Goal: Complete application form: Complete application form

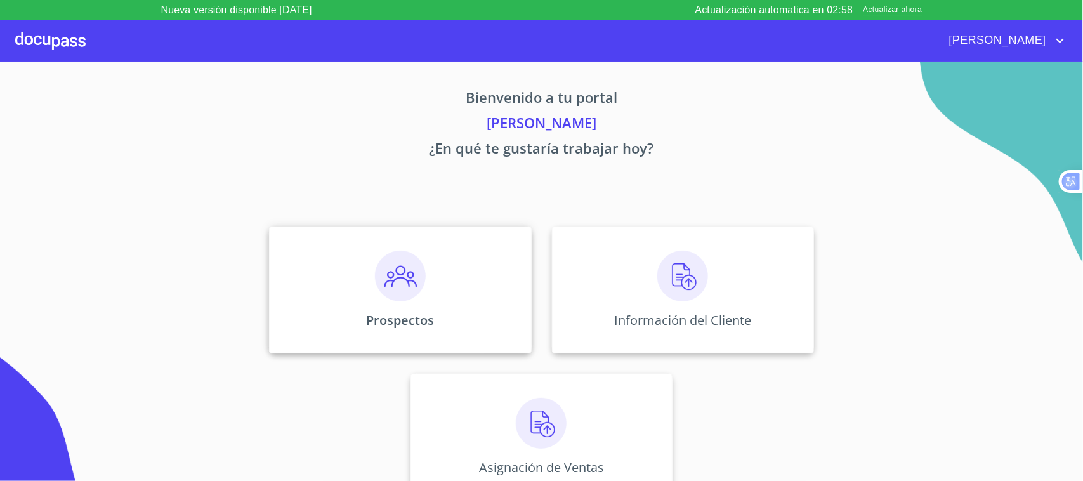
click at [447, 305] on div "Prospectos" at bounding box center [400, 289] width 262 height 127
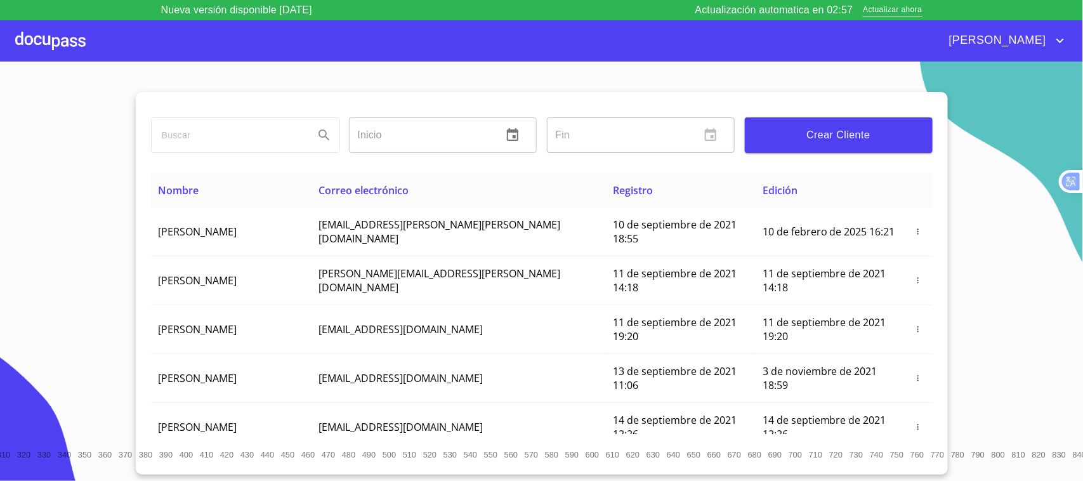
click at [875, 153] on div "Crear Cliente" at bounding box center [838, 135] width 198 height 46
click at [879, 141] on span "Crear Cliente" at bounding box center [838, 135] width 167 height 18
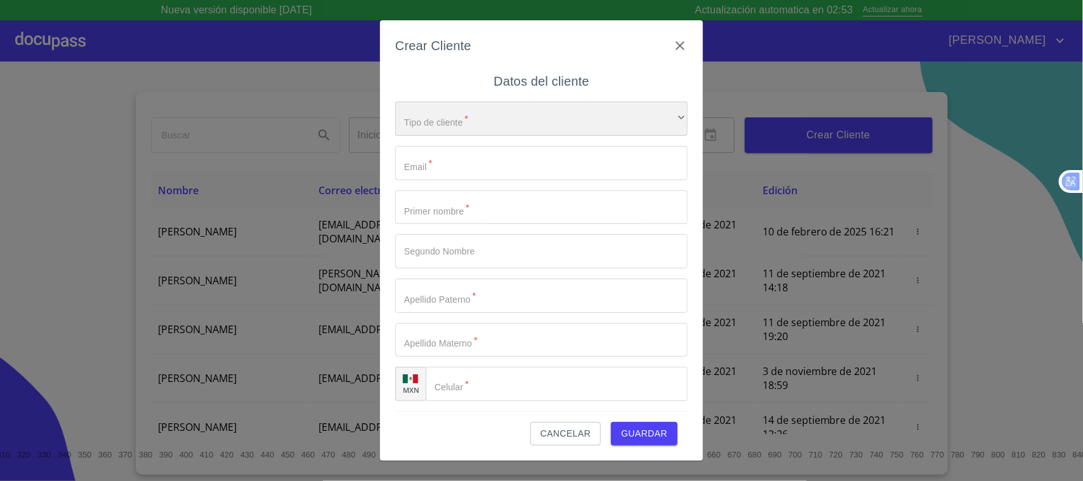
click at [471, 108] on div "​" at bounding box center [541, 118] width 292 height 34
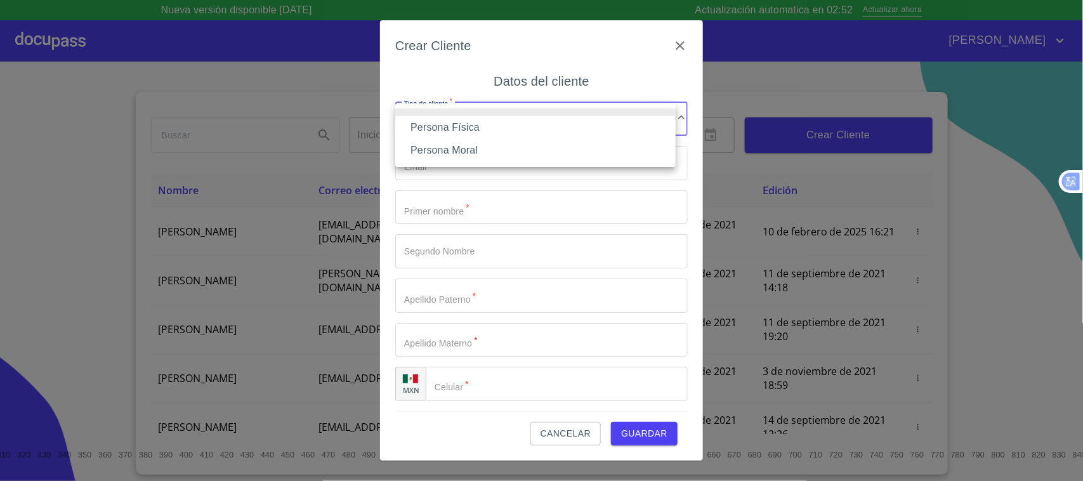
click at [471, 124] on li "Persona Física" at bounding box center [535, 127] width 280 height 23
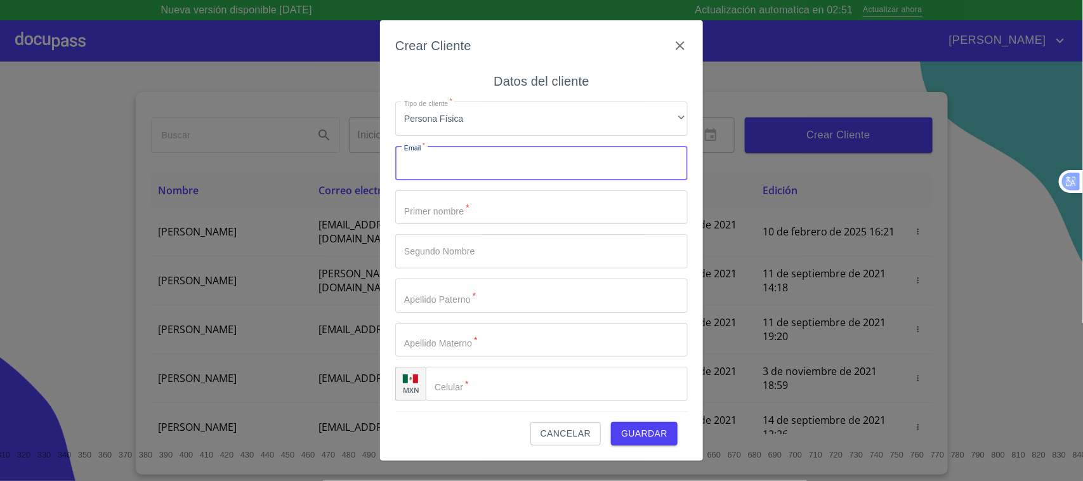
click at [477, 175] on input "Tipo de cliente   *" at bounding box center [541, 163] width 292 height 34
type input "francisco_valera@gmail.com"
type input "FRANCISCO"
type input "[PERSON_NAME]"
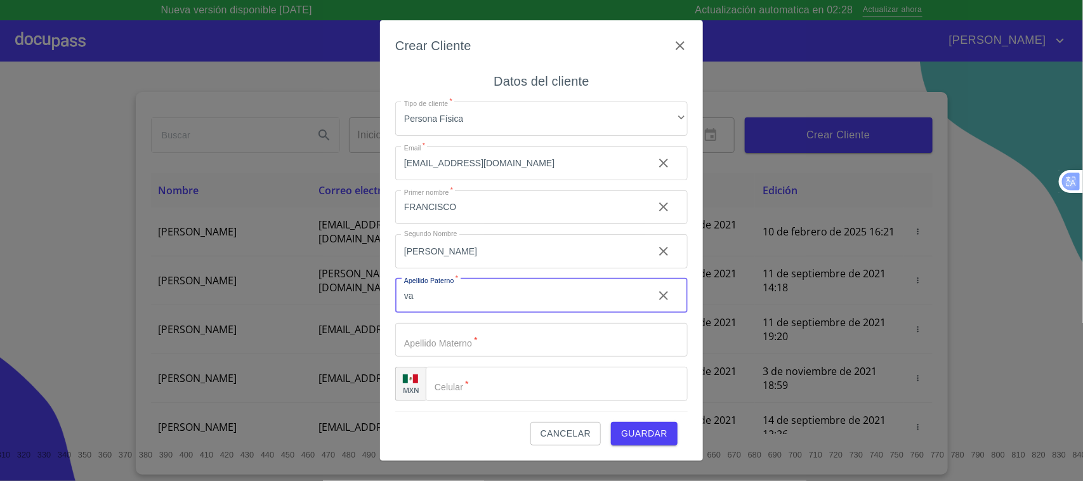
type input "v"
type input "VALERA"
type input "[PERSON_NAME]"
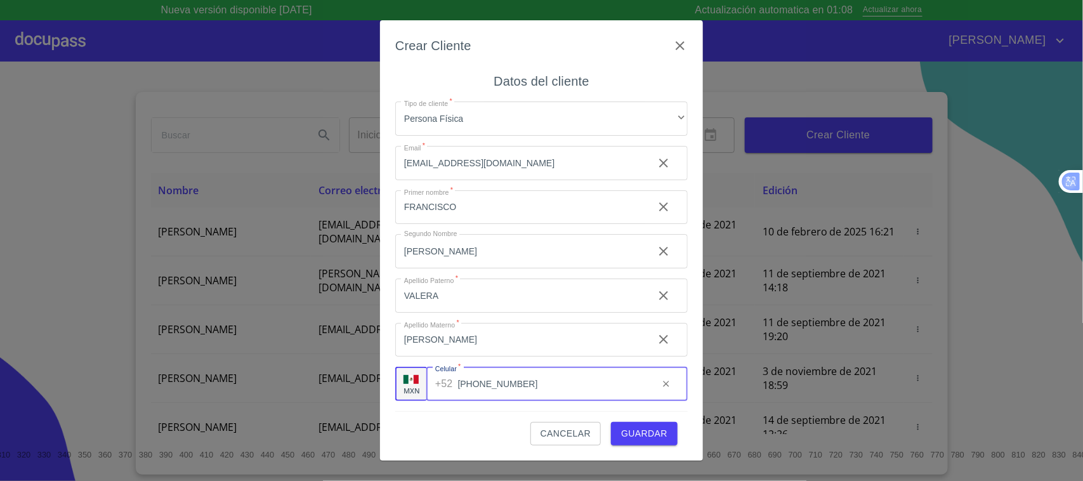
type input "[PHONE_NUMBER]"
click at [641, 435] on span "Guardar" at bounding box center [644, 434] width 46 height 16
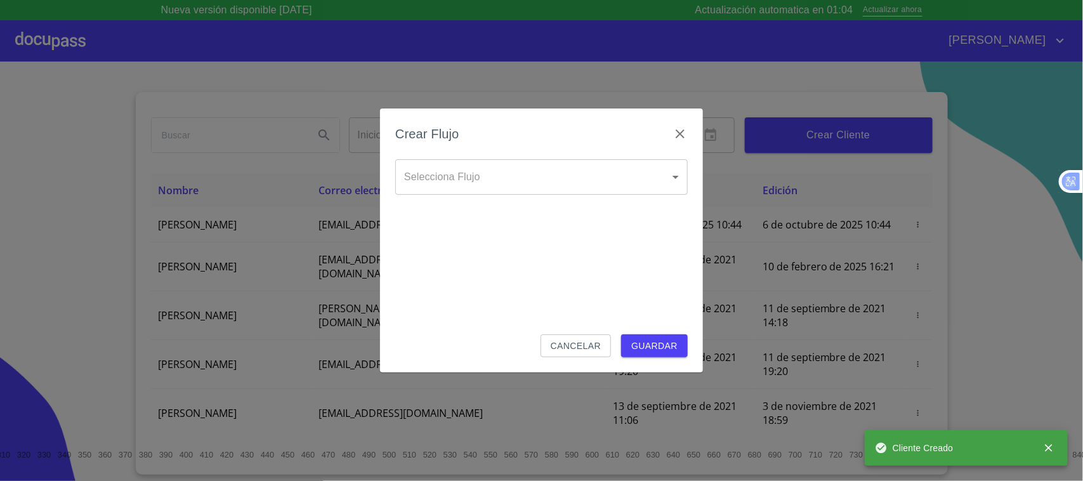
click at [509, 174] on body "Nueva versión disponible 4.02.09 Actualización automatica en 01:04 Actualizar a…" at bounding box center [541, 240] width 1083 height 481
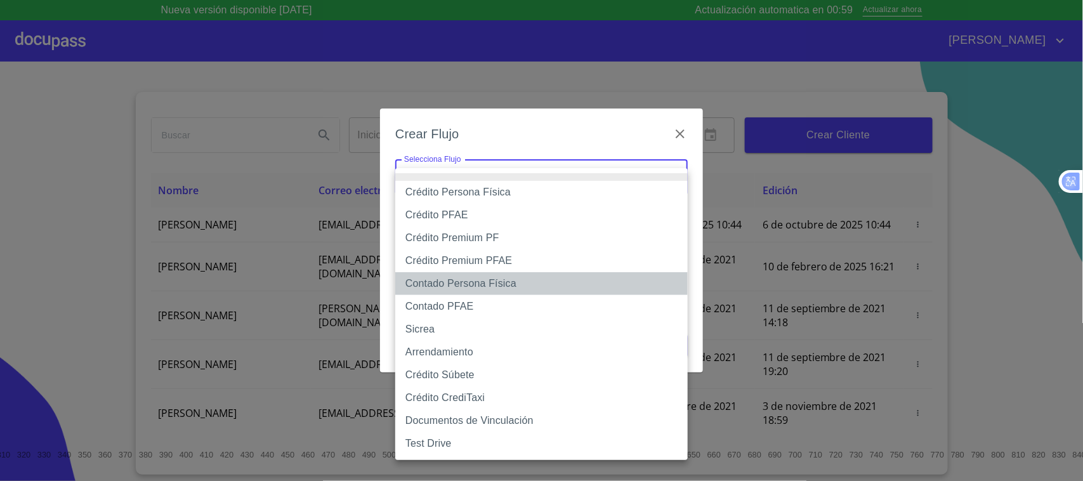
click at [471, 281] on li "Contado Persona Física" at bounding box center [541, 283] width 292 height 23
type input "60bf975b0d9865ccc2471536"
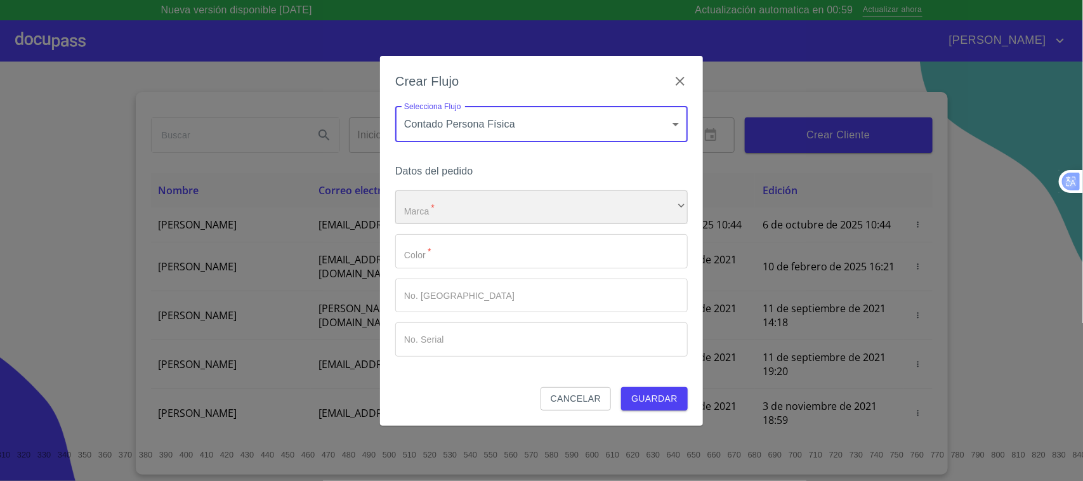
click at [480, 198] on div "​" at bounding box center [541, 207] width 292 height 34
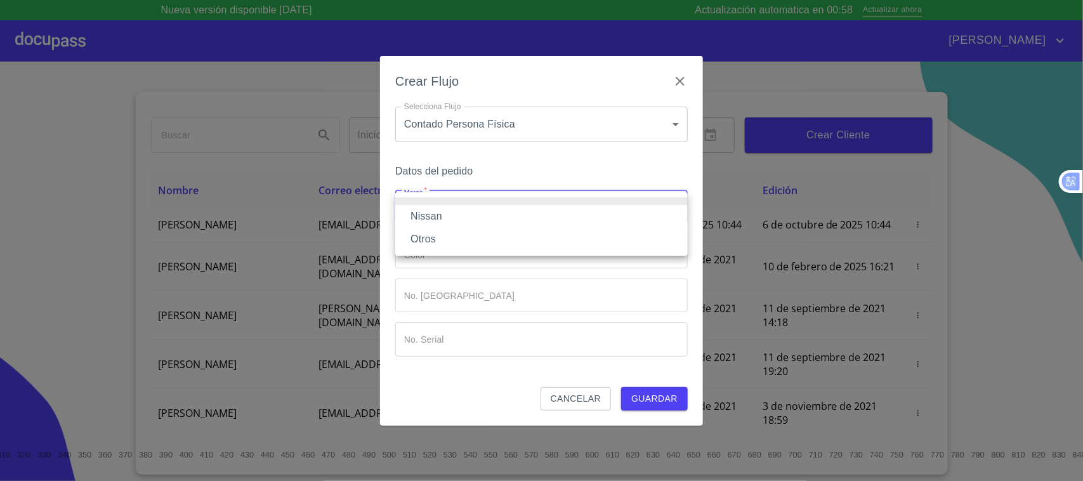
click at [457, 216] on li "Nissan" at bounding box center [541, 216] width 292 height 23
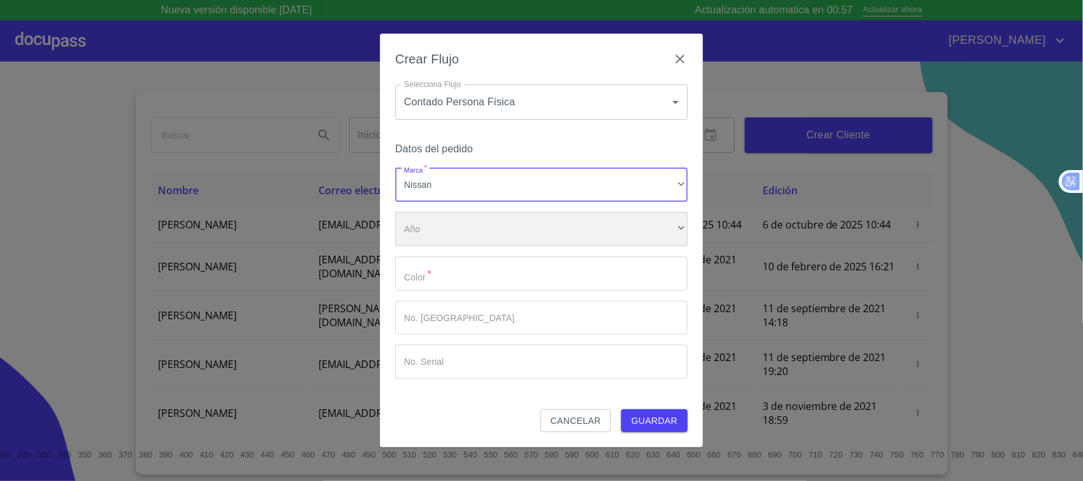
click at [455, 238] on div "​" at bounding box center [541, 229] width 292 height 34
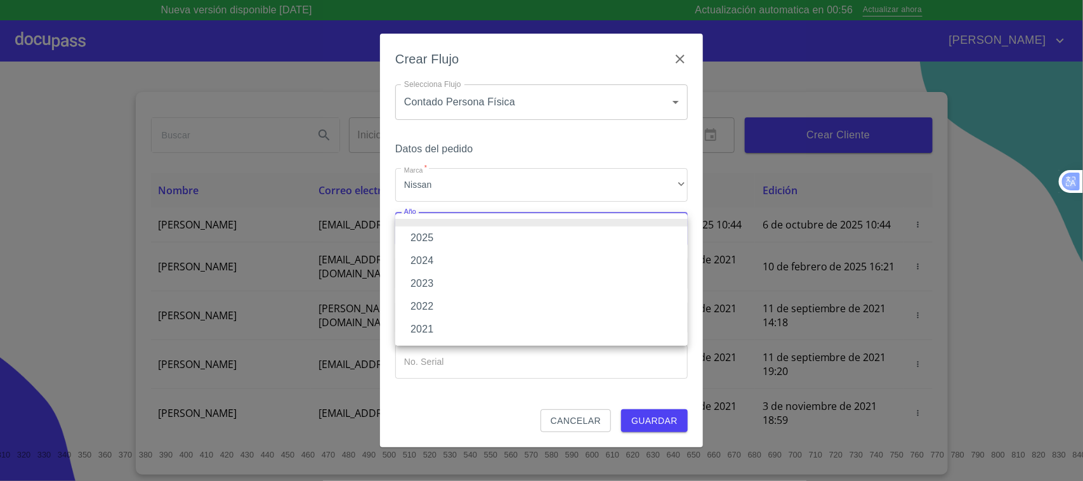
click at [441, 283] on li "2023" at bounding box center [541, 283] width 292 height 23
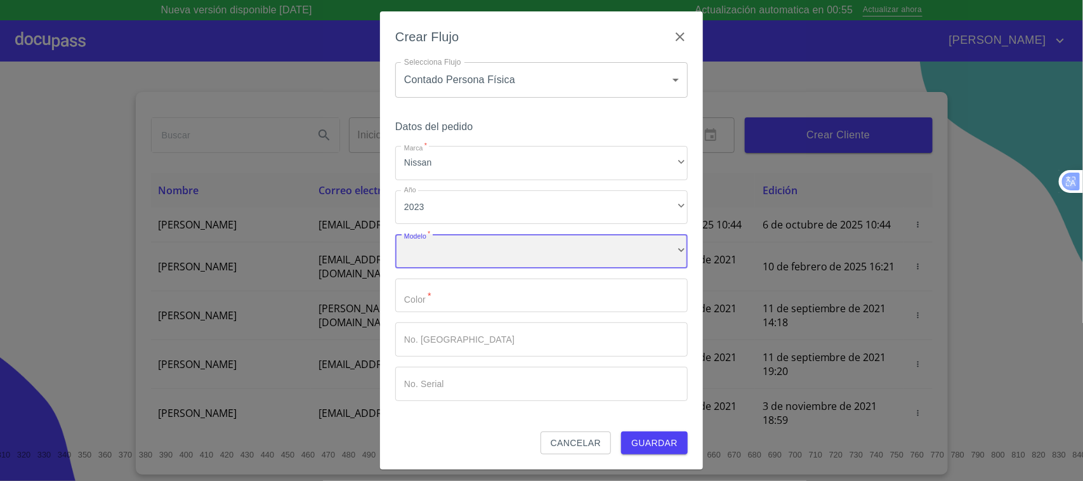
click at [448, 257] on div "​" at bounding box center [541, 251] width 292 height 34
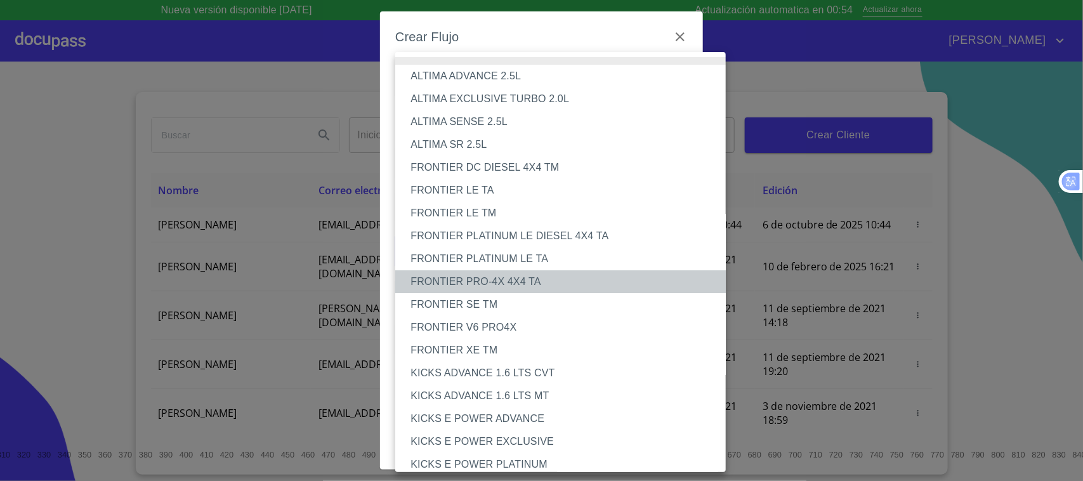
click at [503, 282] on li "FRONTIER PRO-4X 4X4 TA" at bounding box center [566, 281] width 342 height 23
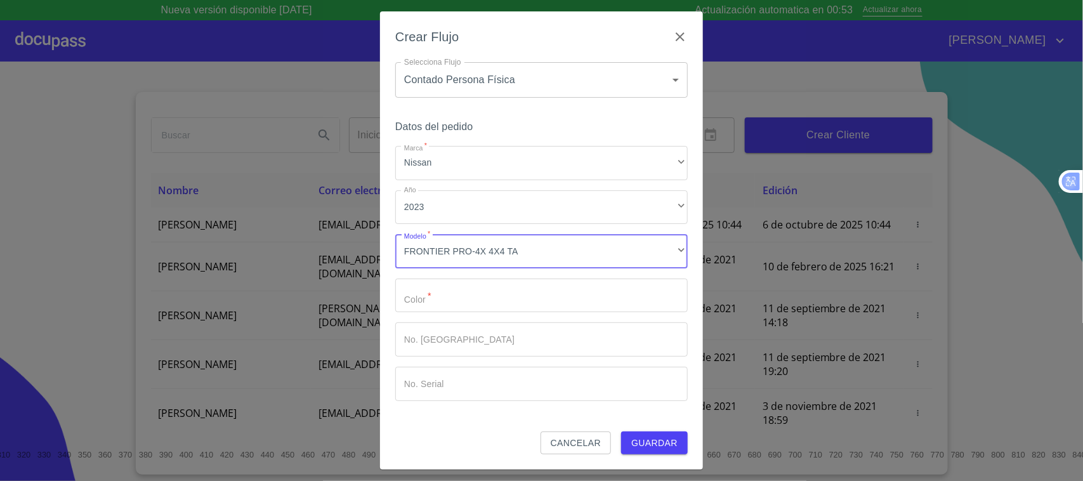
click at [463, 303] on input "Marca   *" at bounding box center [541, 295] width 292 height 34
type input "GRIS"
type input "149339"
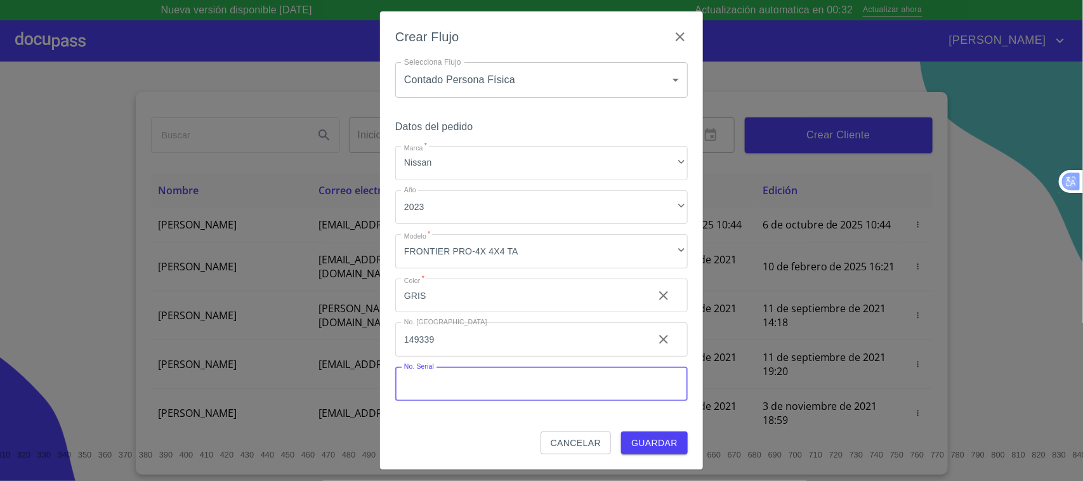
click at [464, 391] on input "Marca   *" at bounding box center [541, 384] width 292 height 34
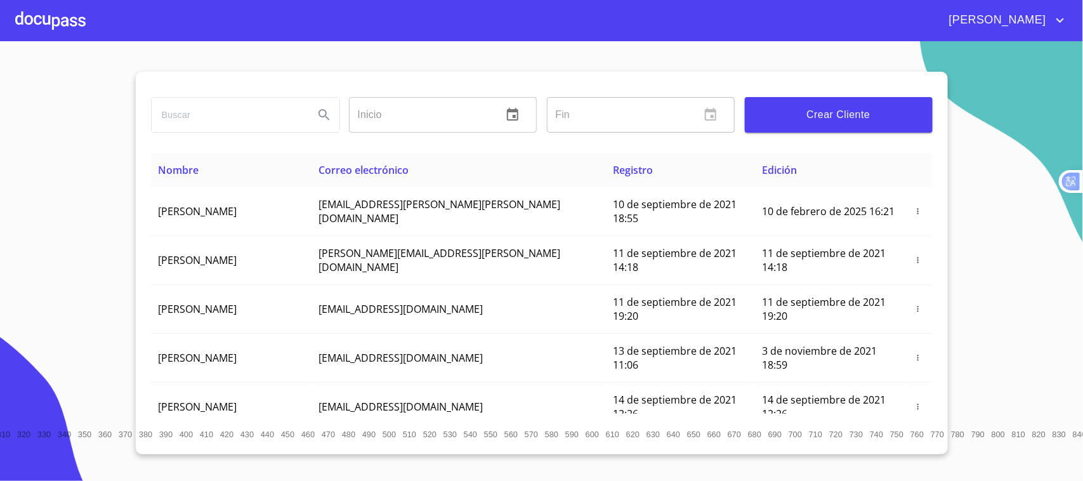
click at [62, 19] on div at bounding box center [50, 20] width 70 height 41
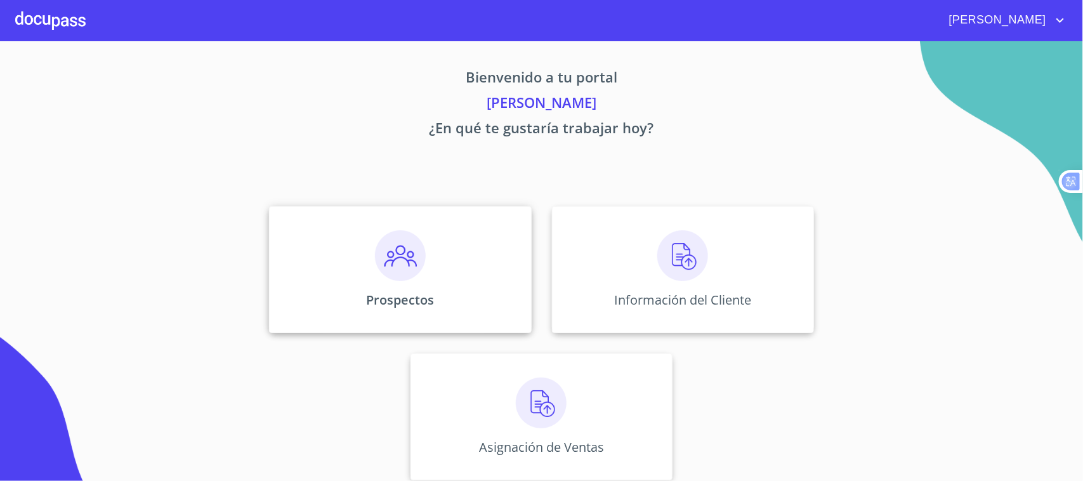
click at [441, 290] on div "Prospectos" at bounding box center [400, 269] width 262 height 127
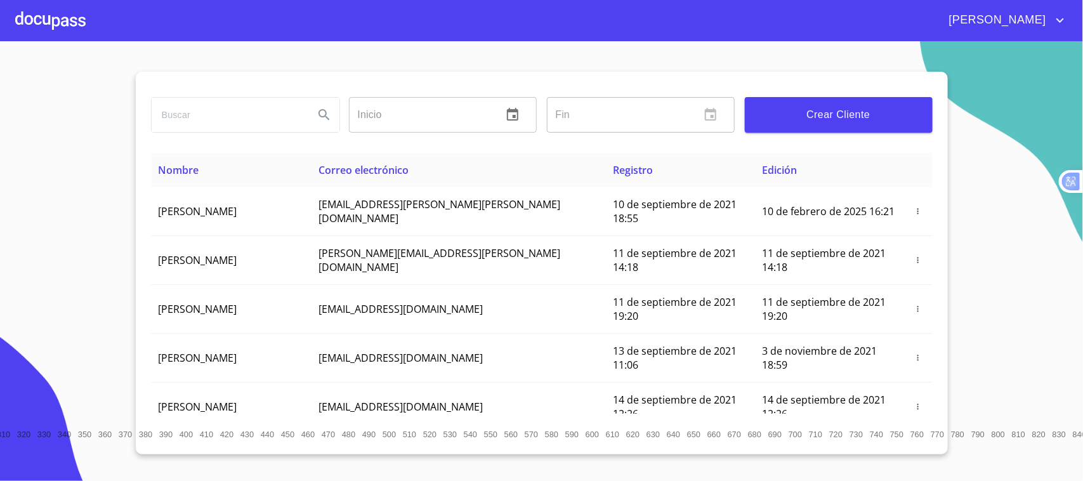
click at [262, 122] on input "search" at bounding box center [228, 115] width 152 height 34
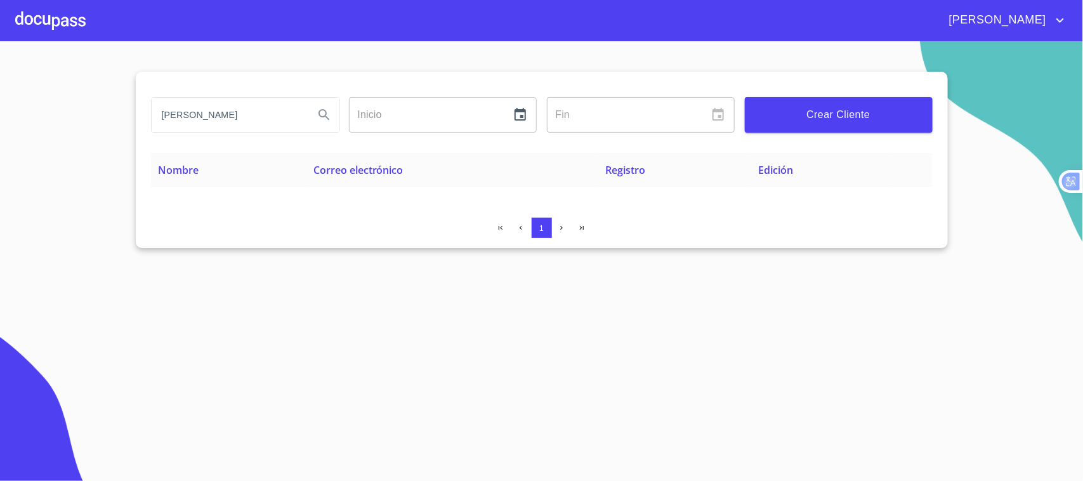
type input "[PERSON_NAME]"
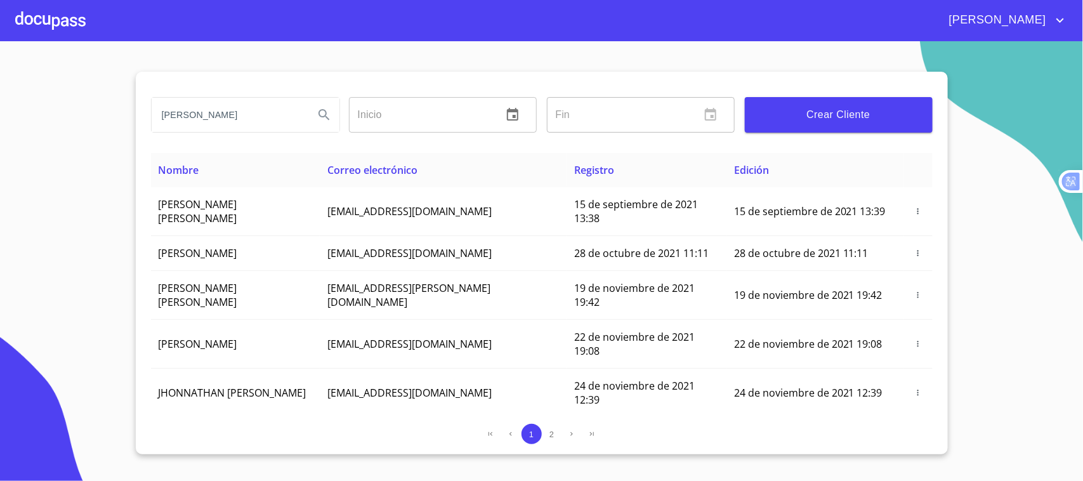
click at [39, 13] on div at bounding box center [50, 20] width 70 height 41
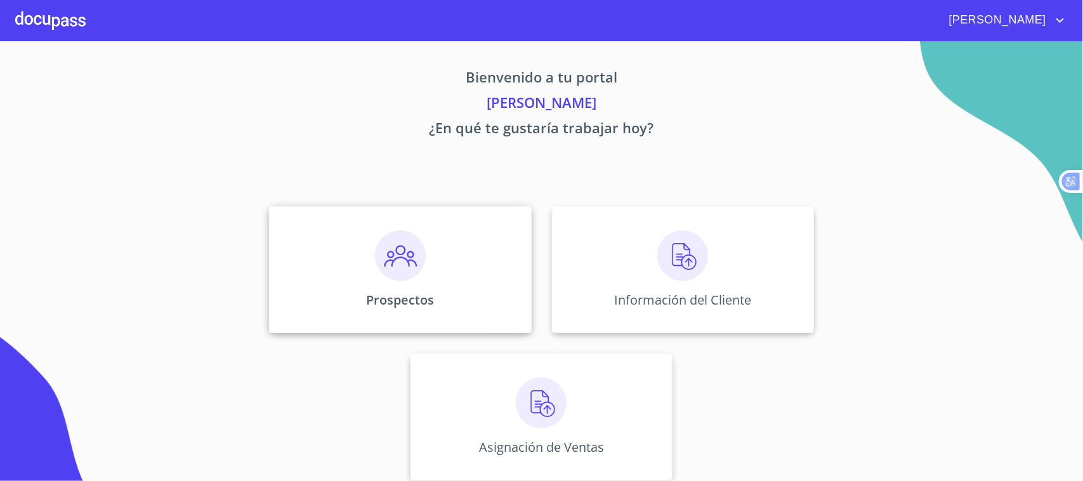
click at [432, 280] on div "Prospectos" at bounding box center [400, 269] width 262 height 127
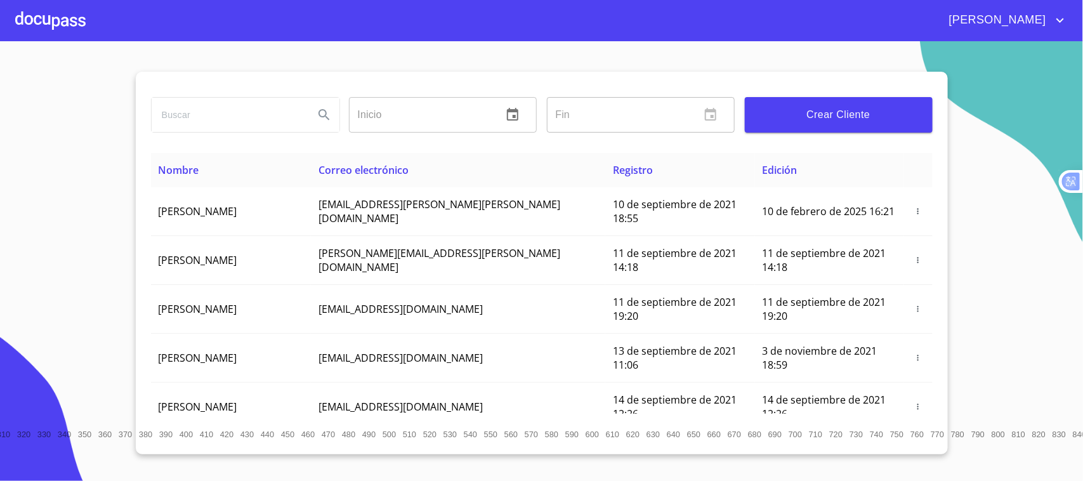
click at [828, 124] on button "Crear Cliente" at bounding box center [839, 115] width 188 height 36
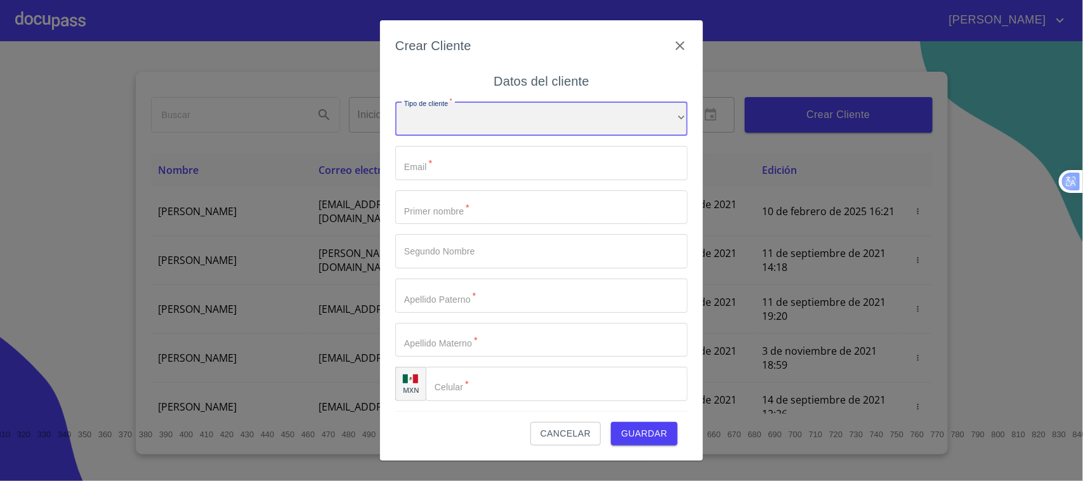
click at [448, 126] on div "​" at bounding box center [541, 118] width 292 height 34
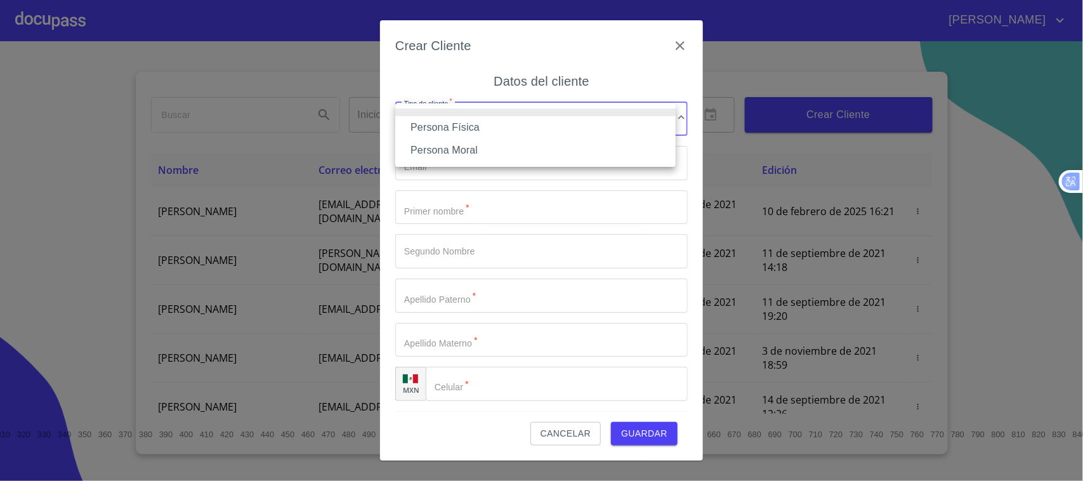
click at [484, 131] on li "Persona Física" at bounding box center [535, 127] width 280 height 23
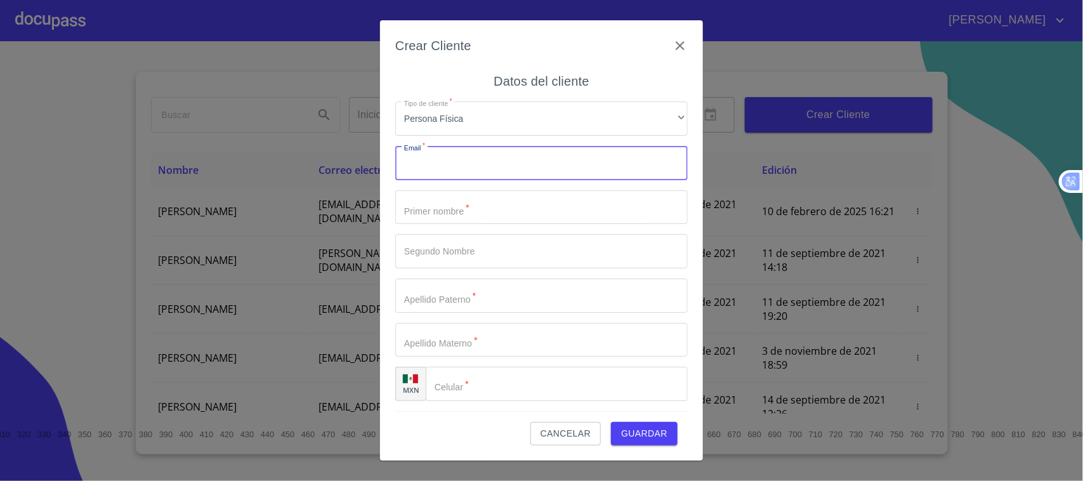
click at [476, 162] on input "Tipo de cliente   *" at bounding box center [541, 163] width 292 height 34
type input "[EMAIL_ADDRESS][DOMAIN_NAME]"
type input "FRANCISCO"
type input "[PERSON_NAME]"
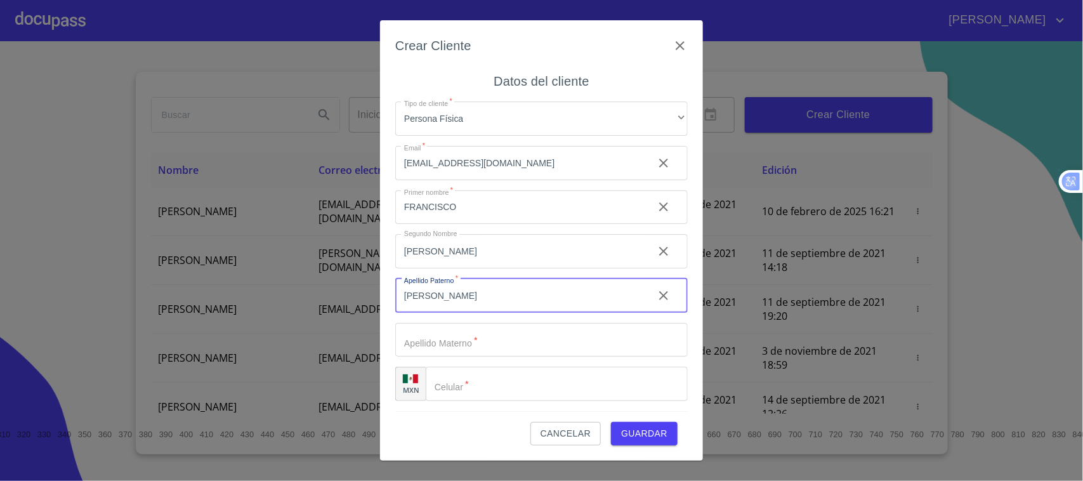
type input "[PERSON_NAME]"
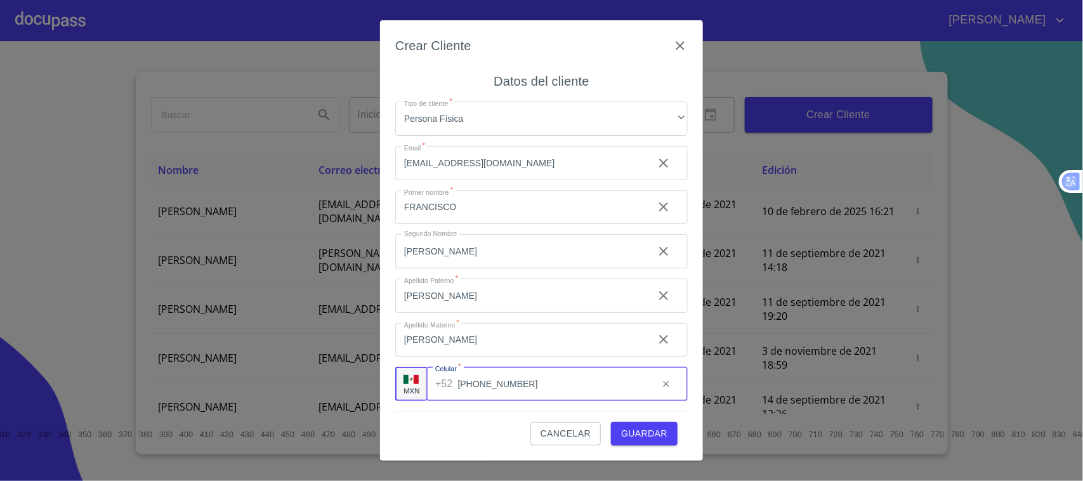
type input "[PHONE_NUMBER]"
click at [639, 433] on span "Guardar" at bounding box center [644, 434] width 46 height 16
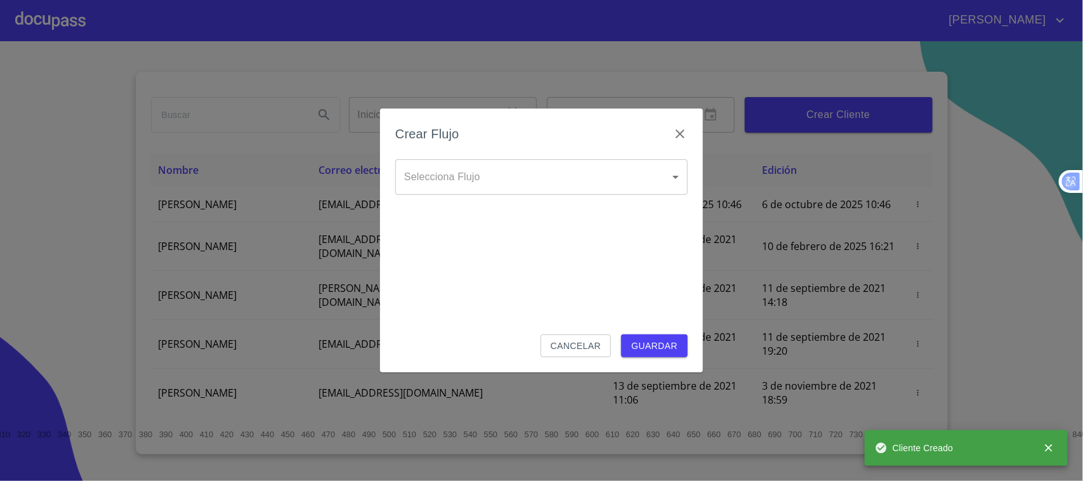
click at [497, 179] on body "[PERSON_NAME] ​ Fin ​ Crear Cliente Nombre Correo electrónico Registro Edición …" at bounding box center [541, 240] width 1083 height 481
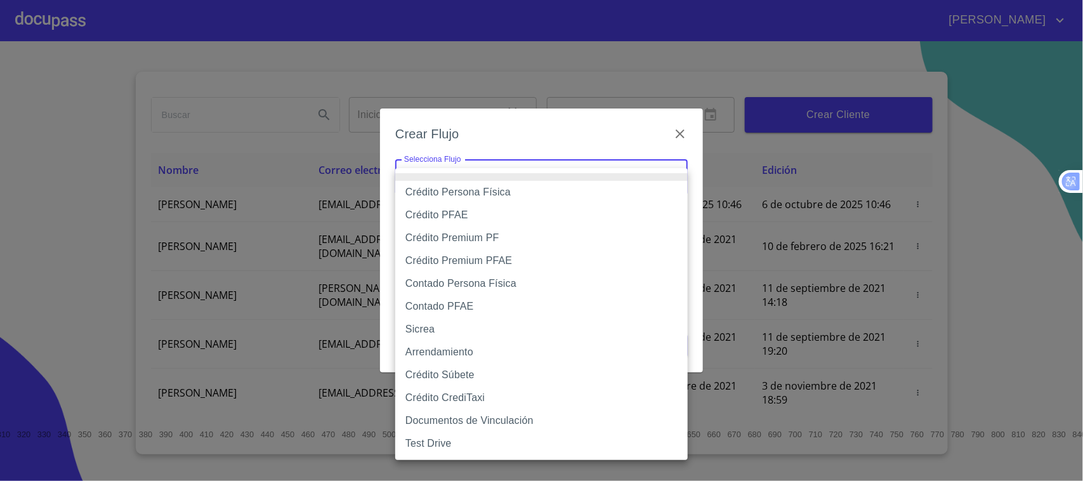
click at [483, 286] on li "Contado Persona Física" at bounding box center [541, 283] width 292 height 23
type input "60bf975b0d9865ccc2471536"
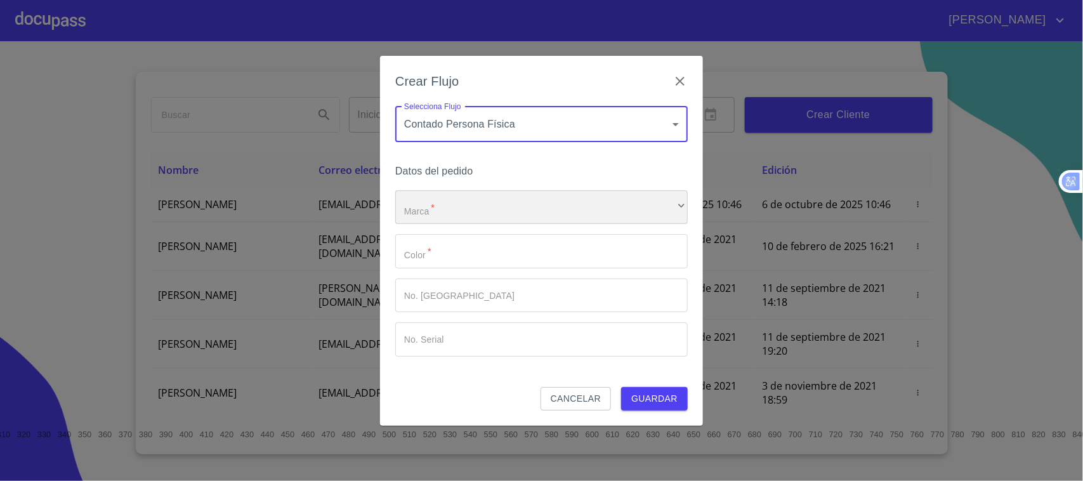
click at [499, 216] on div "​" at bounding box center [541, 207] width 292 height 34
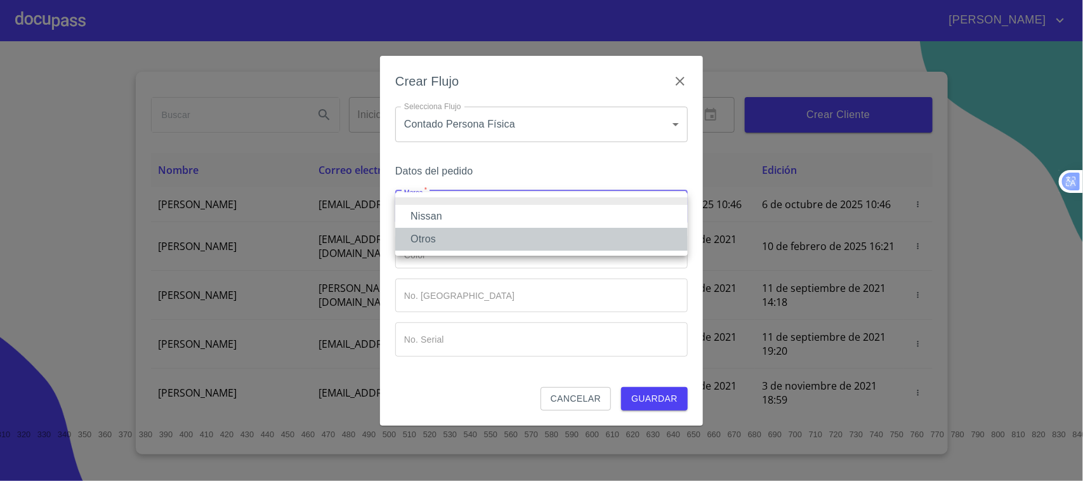
click at [451, 239] on li "Otros" at bounding box center [541, 239] width 292 height 23
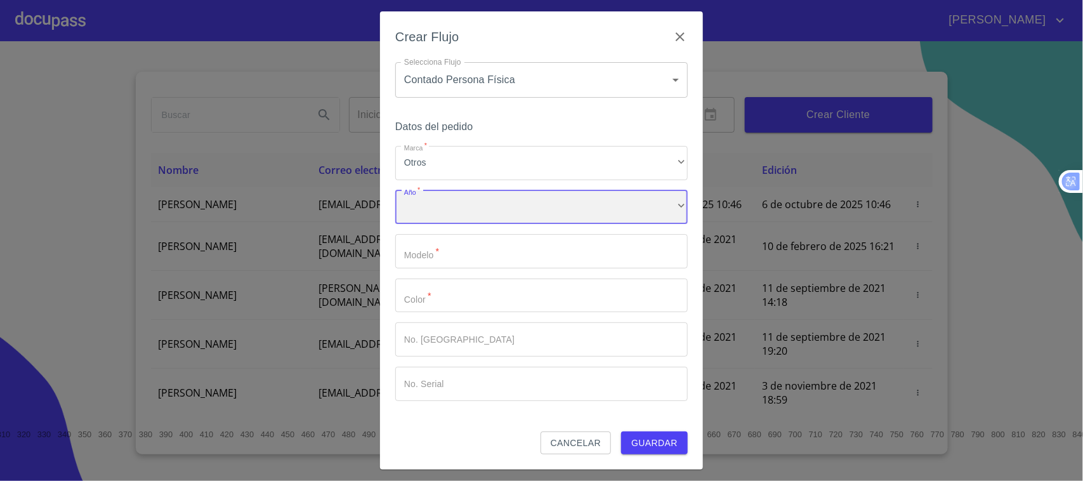
click at [449, 212] on div "​" at bounding box center [541, 207] width 292 height 34
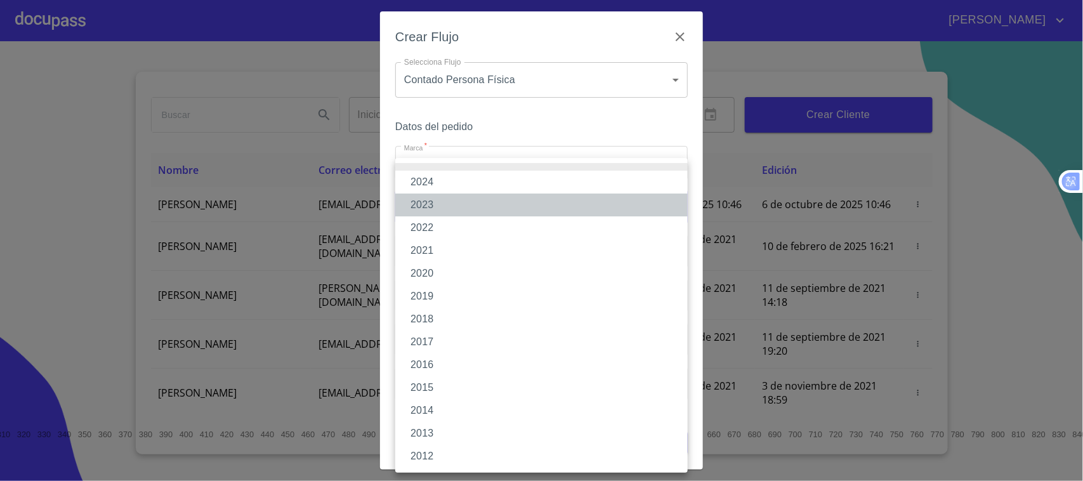
click at [445, 206] on li "2023" at bounding box center [541, 204] width 292 height 23
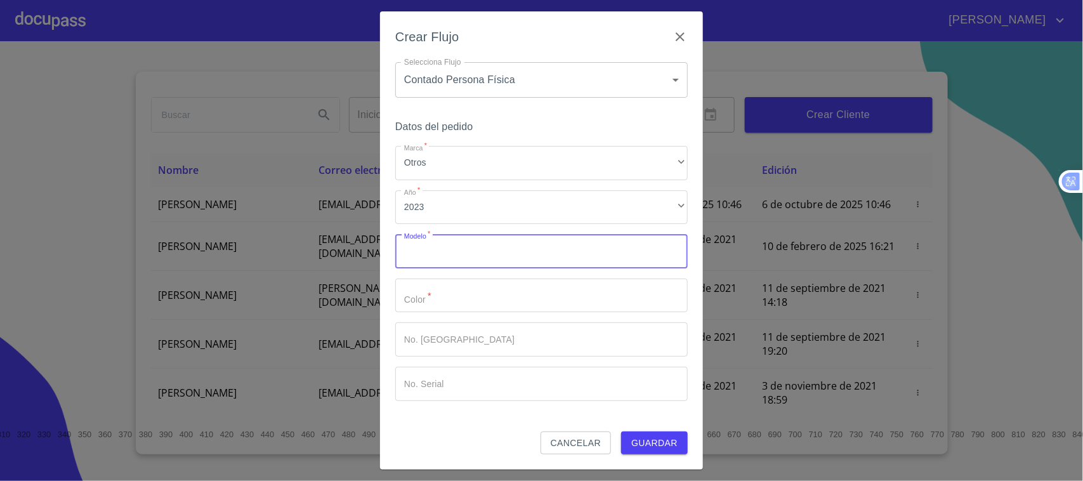
click at [434, 248] on input "Marca   *" at bounding box center [541, 251] width 292 height 34
type input "FRONTIER"
type input "GRIS"
type input "149339"
click at [464, 378] on input "Marca   *" at bounding box center [541, 384] width 292 height 34
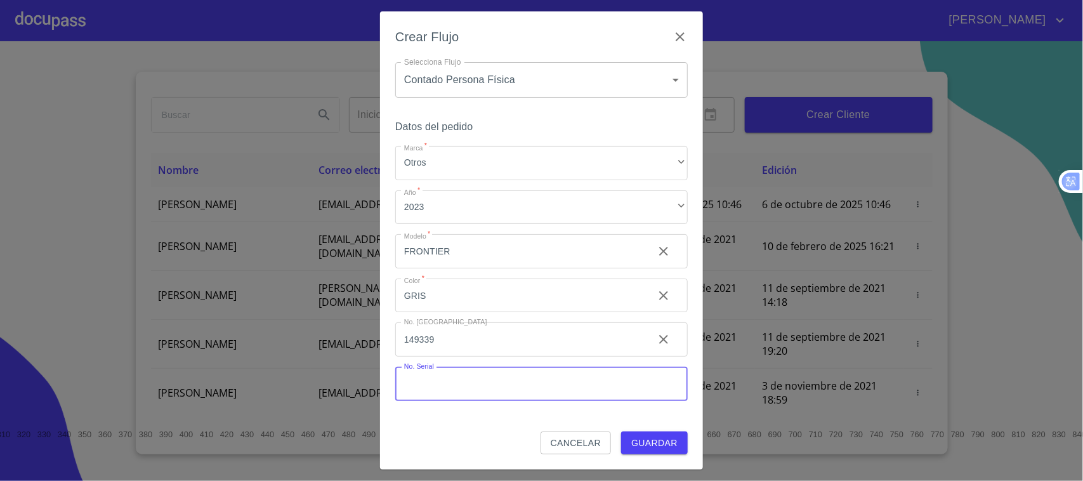
click at [661, 436] on span "Guardar" at bounding box center [654, 443] width 46 height 16
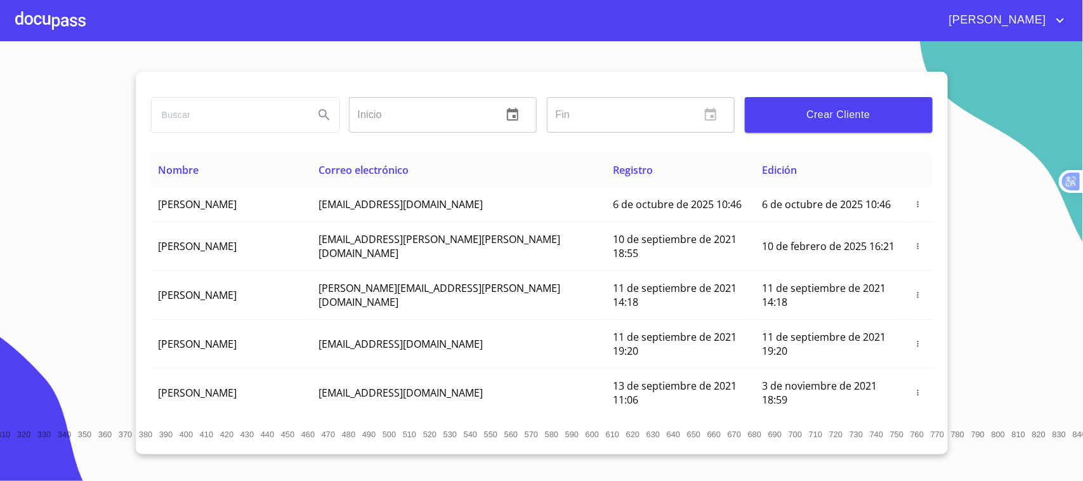
click at [53, 26] on div at bounding box center [50, 20] width 70 height 41
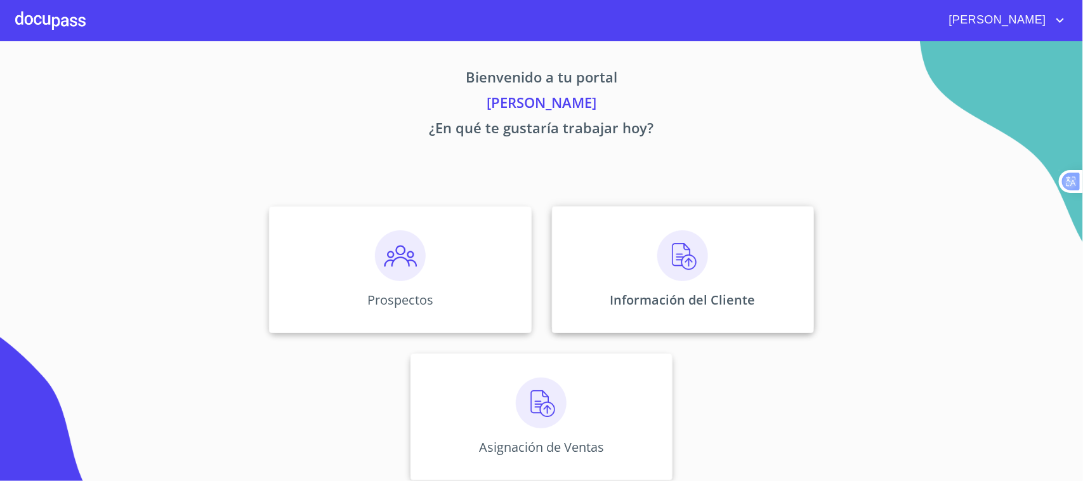
click at [660, 308] on p "Información del Cliente" at bounding box center [682, 299] width 145 height 17
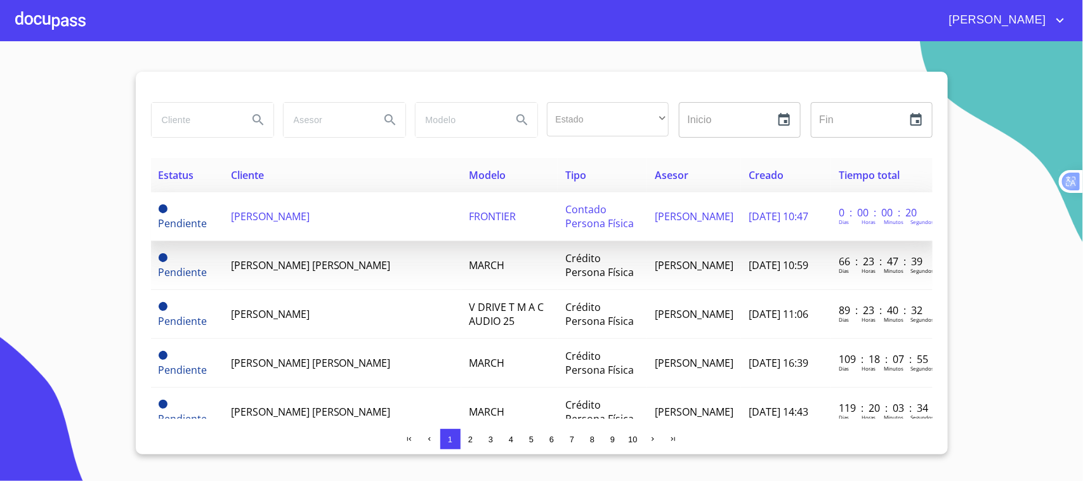
click at [410, 228] on td "[PERSON_NAME]" at bounding box center [342, 216] width 238 height 49
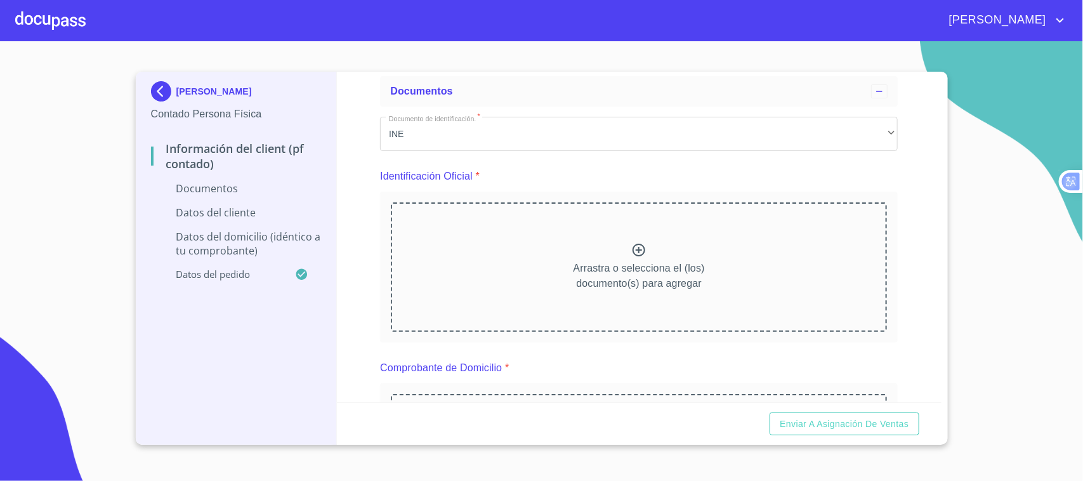
scroll to position [79, 0]
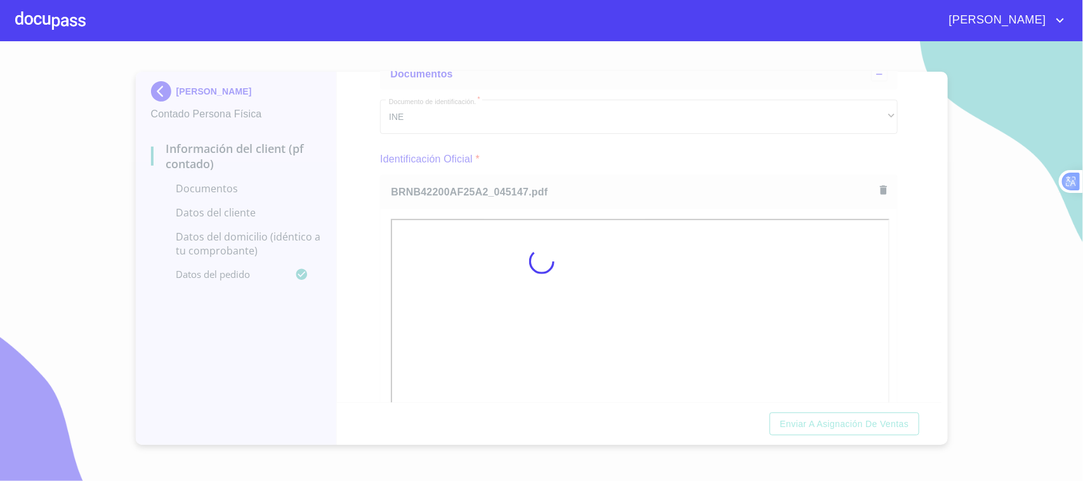
click at [632, 157] on div at bounding box center [541, 260] width 1083 height 439
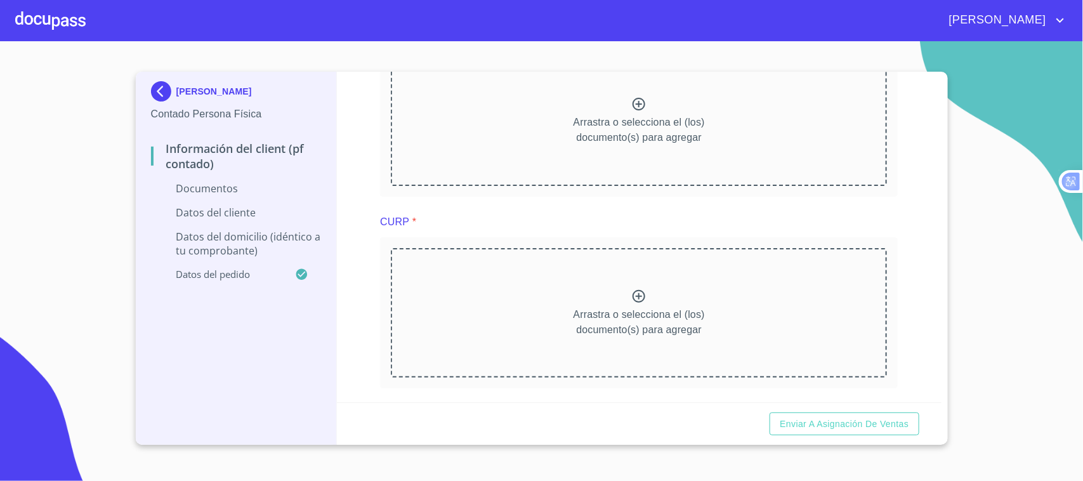
scroll to position [729, 0]
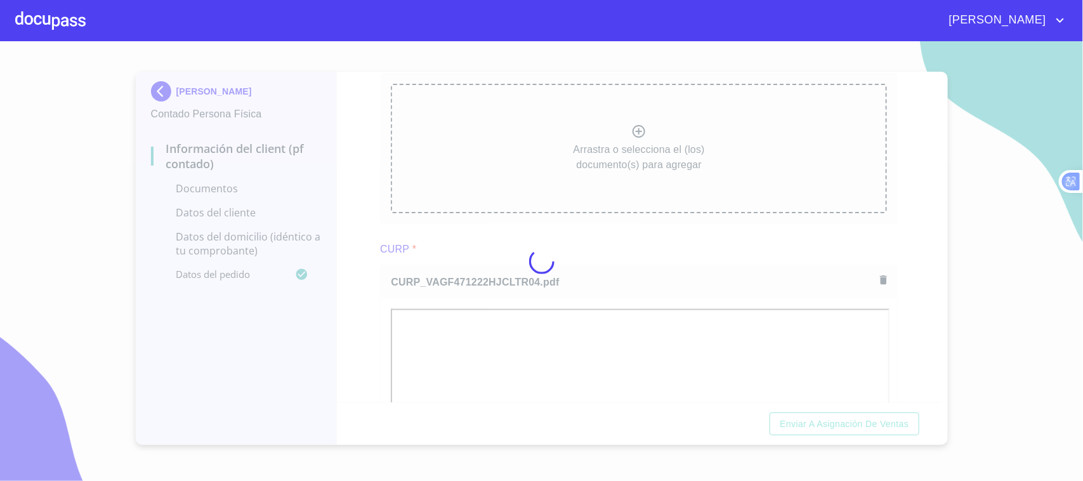
click at [663, 255] on div at bounding box center [541, 260] width 1083 height 439
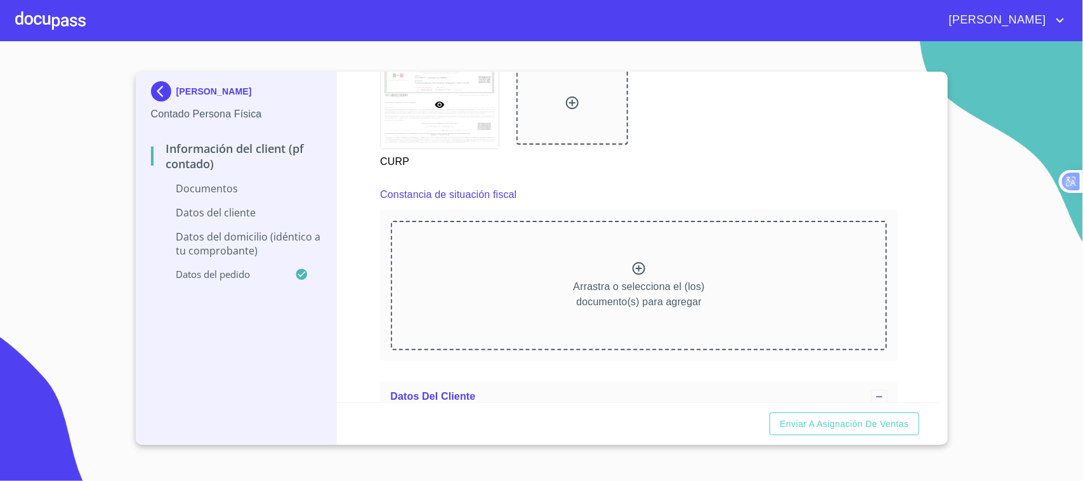
scroll to position [1348, 0]
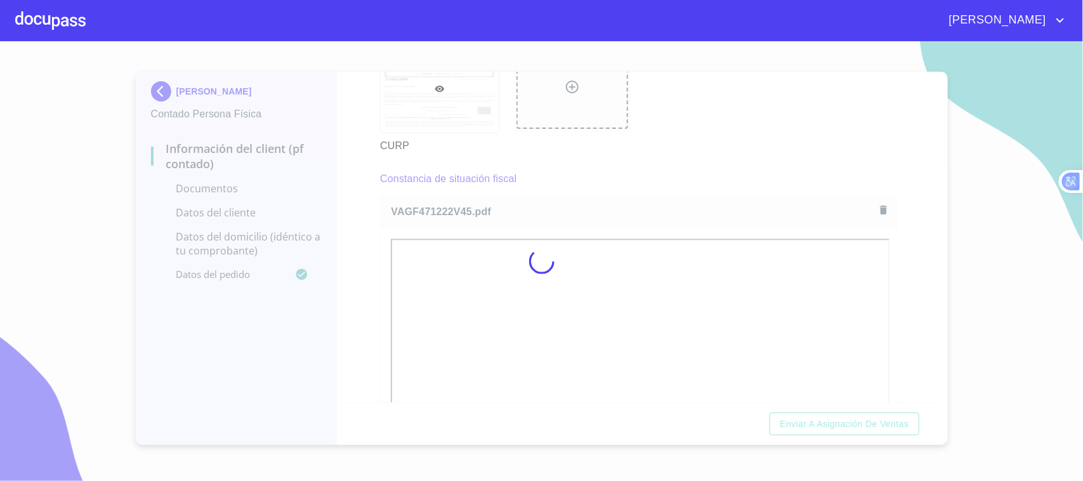
click at [661, 157] on div at bounding box center [541, 260] width 1083 height 439
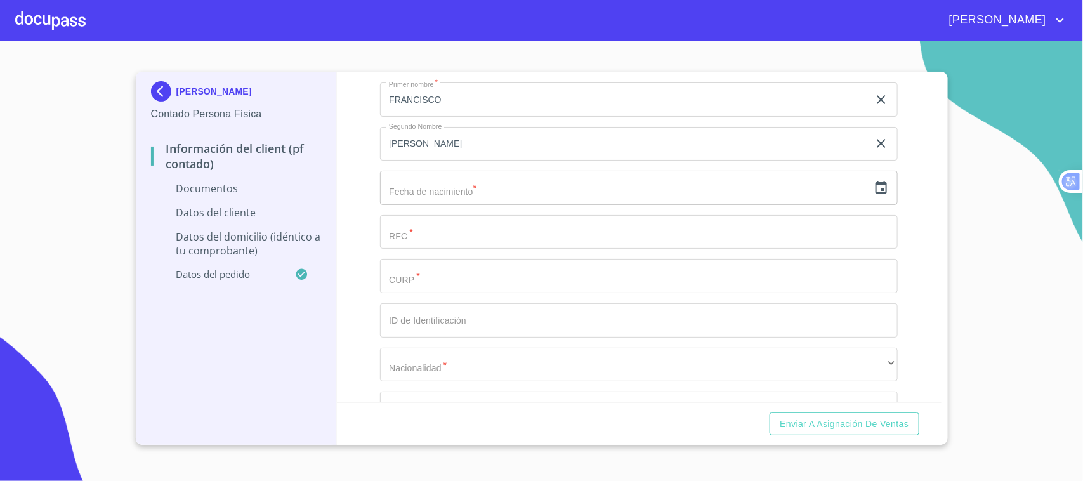
scroll to position [2150, 0]
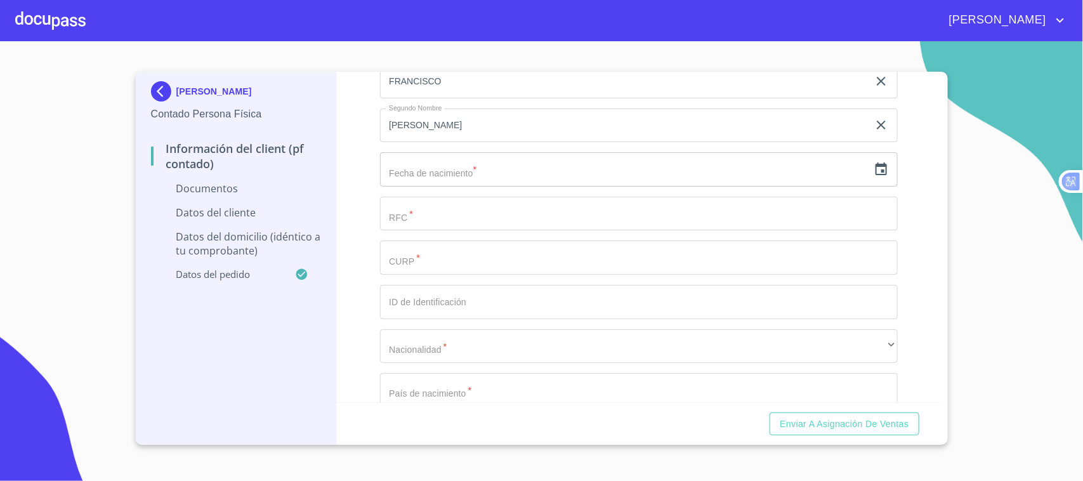
click at [499, 264] on input "Documento de identificación.   *" at bounding box center [638, 257] width 517 height 34
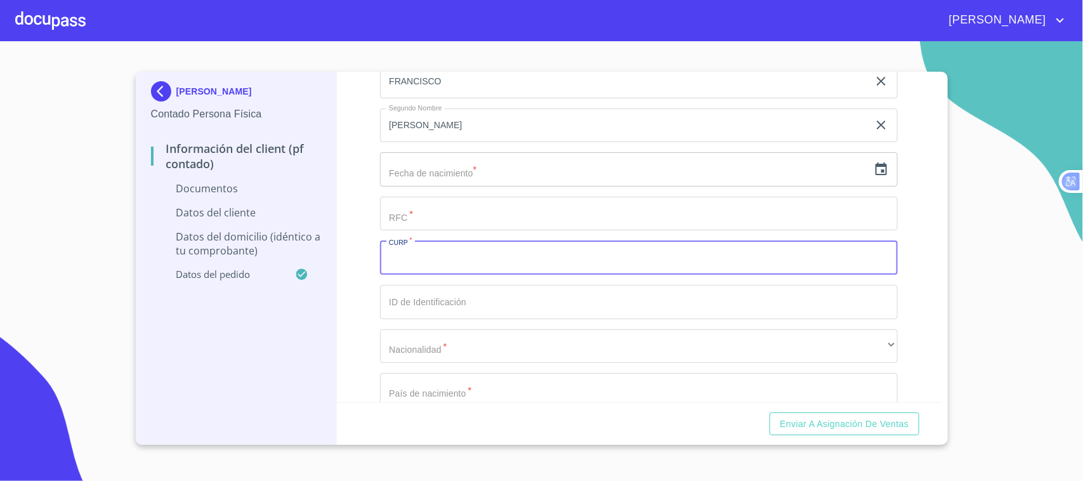
paste input "VAGF471222HJCLTR04"
type input "VAGF471222HJCLTR04"
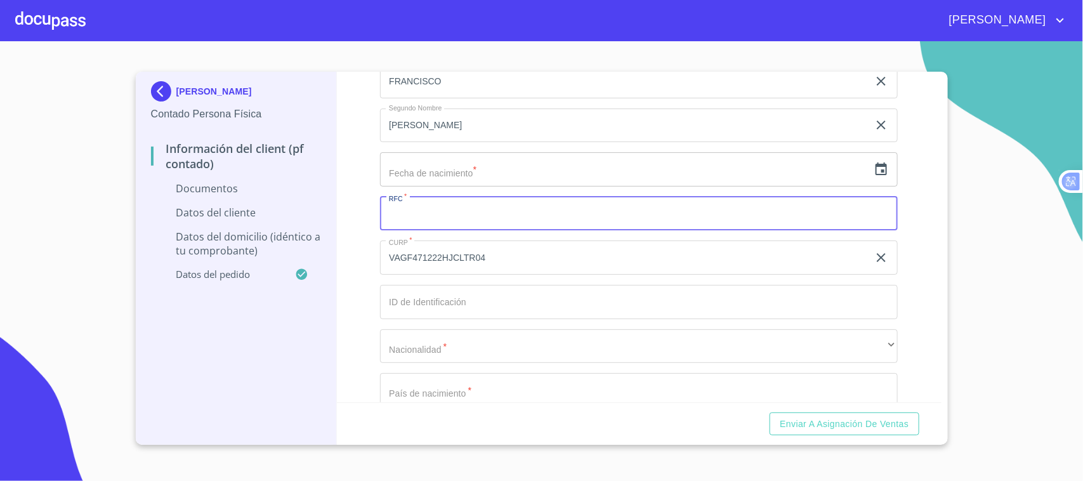
click at [433, 207] on input "Documento de identificación.   *" at bounding box center [638, 214] width 517 height 34
paste input "VAGF471222HJCLTR04"
type input "VAGF471222V45"
click at [528, 305] on input "Documento de identificación.   *" at bounding box center [638, 302] width 517 height 34
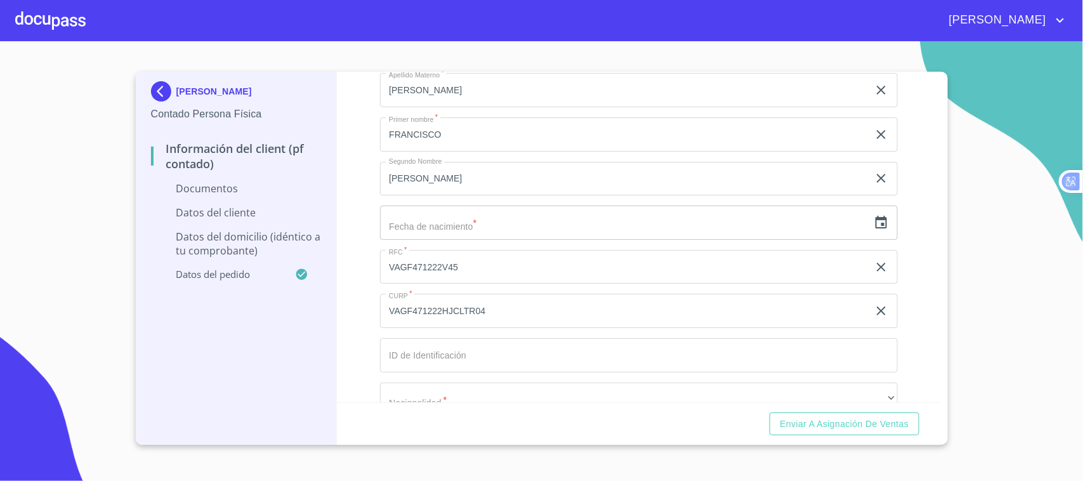
scroll to position [2159, 0]
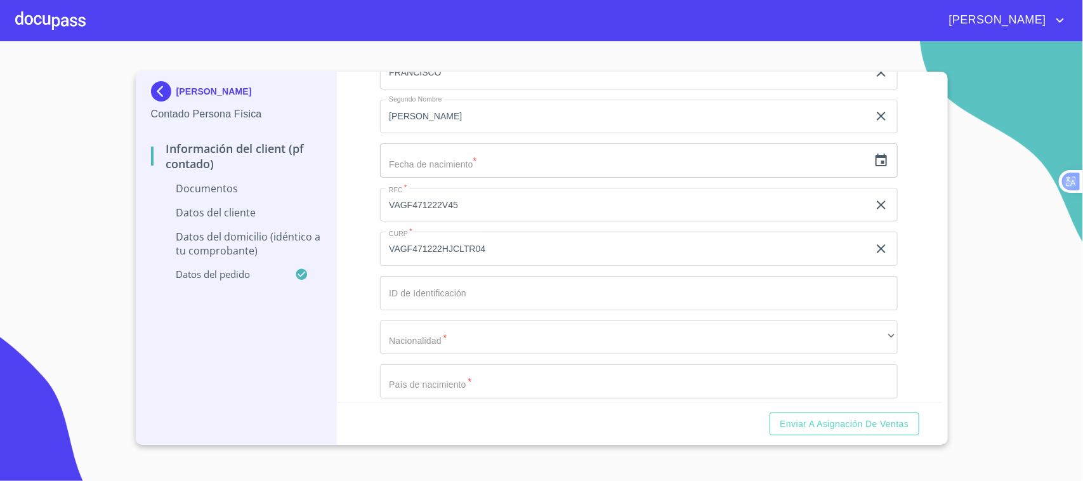
click at [424, 297] on input "Documento de identificación.   *" at bounding box center [638, 293] width 517 height 34
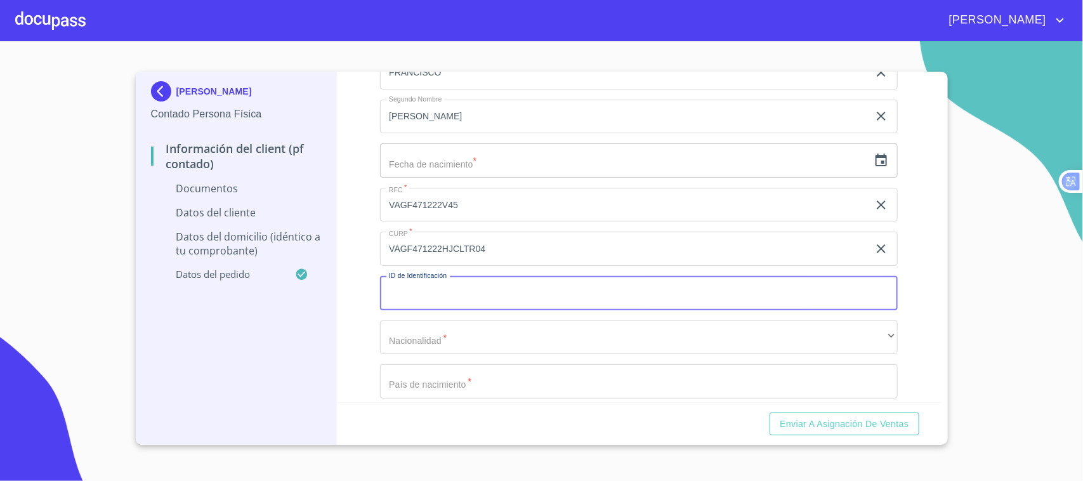
paste input "2614298127"
type input "2614298127"
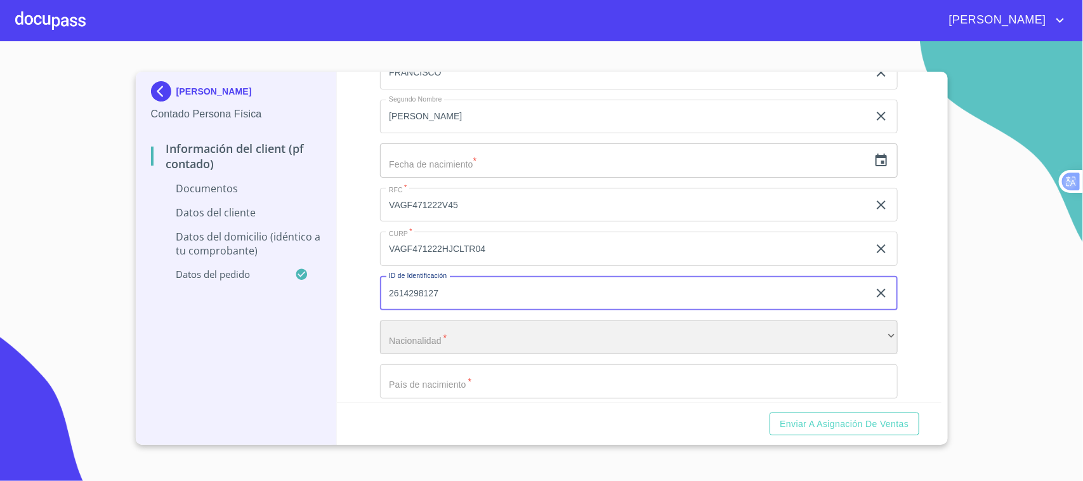
click at [448, 333] on div "​" at bounding box center [638, 337] width 517 height 34
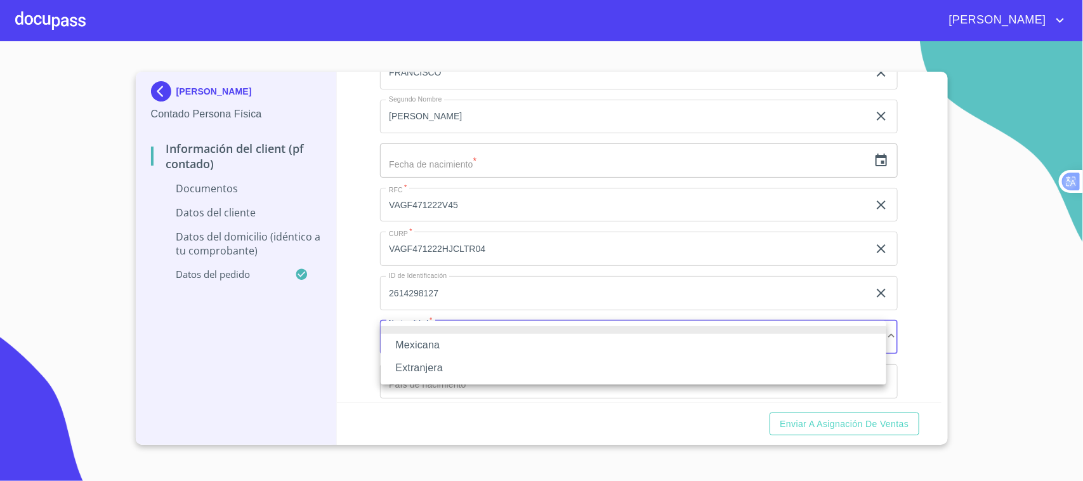
click at [448, 346] on li "Mexicana" at bounding box center [633, 345] width 505 height 23
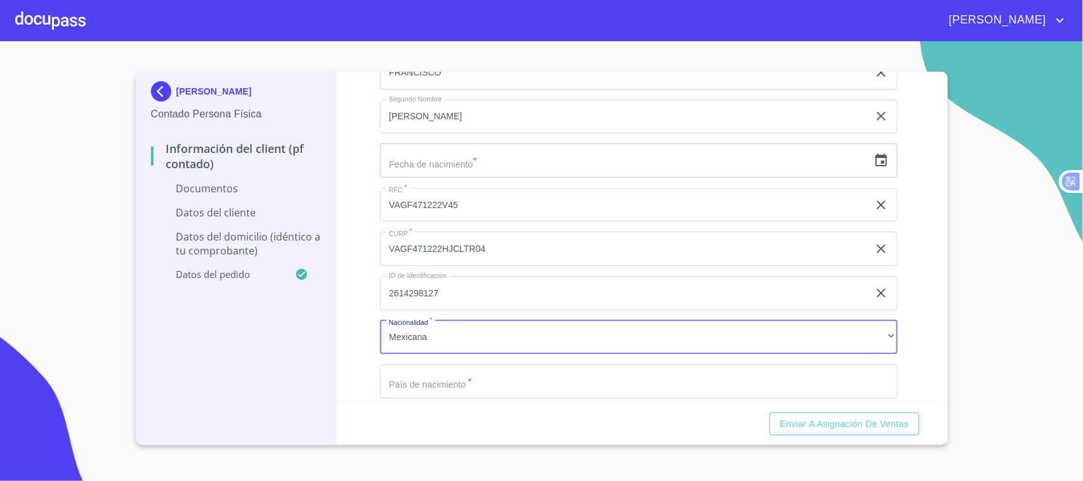
click at [451, 377] on input "Documento de identificación.   *" at bounding box center [638, 381] width 517 height 34
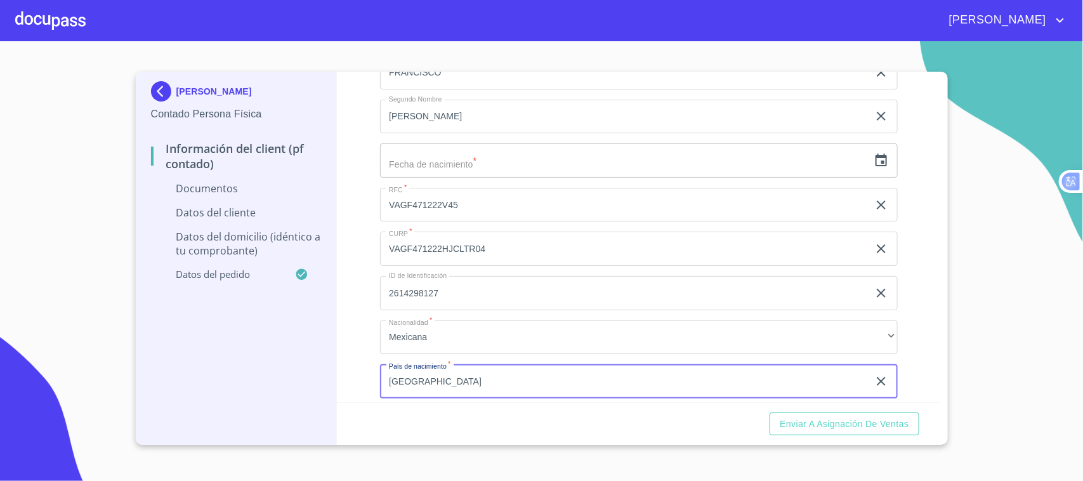
type input "[GEOGRAPHIC_DATA]"
click at [483, 166] on input "text" at bounding box center [624, 160] width 488 height 34
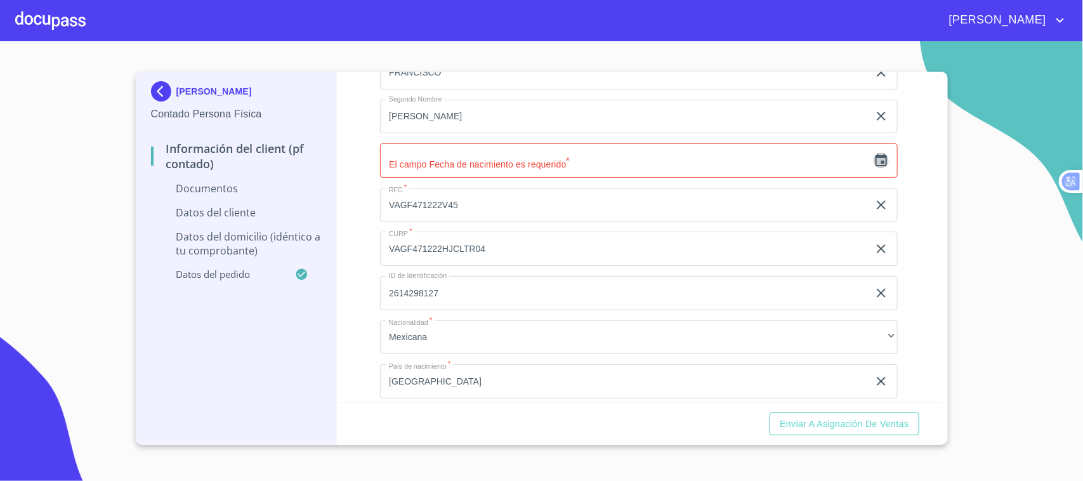
click at [875, 162] on icon "button" at bounding box center [880, 159] width 11 height 13
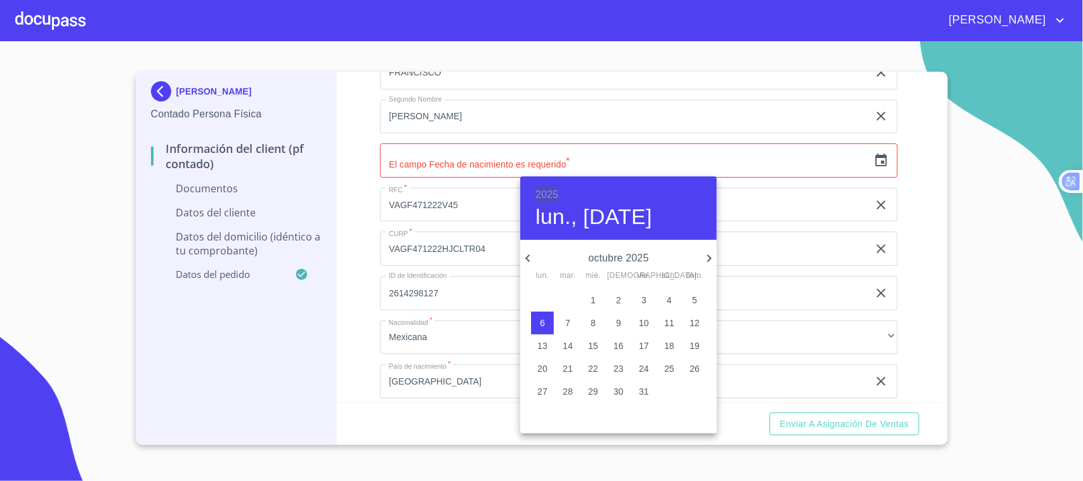
click at [543, 192] on h6 "2025" at bounding box center [546, 195] width 23 height 18
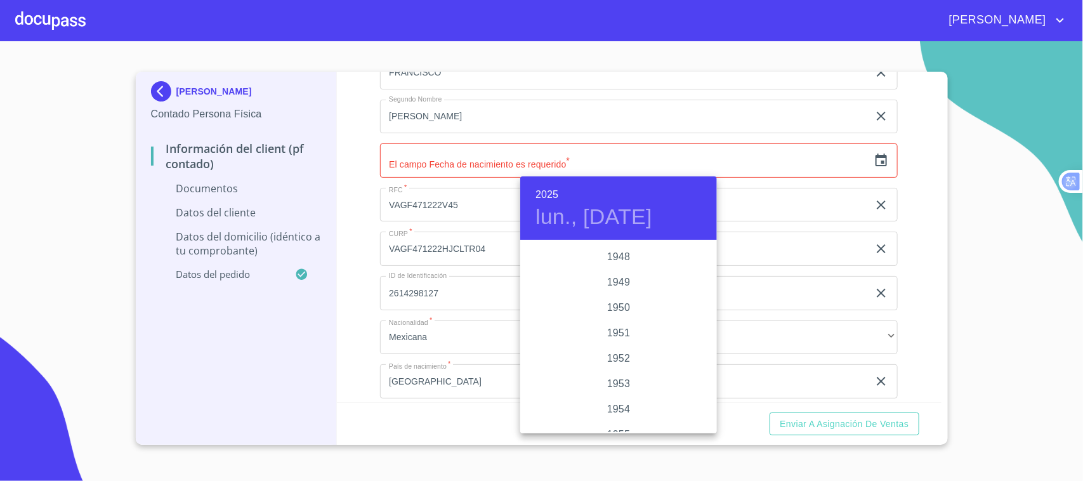
scroll to position [558, 0]
click at [620, 254] on div "1947" at bounding box center [618, 254] width 197 height 25
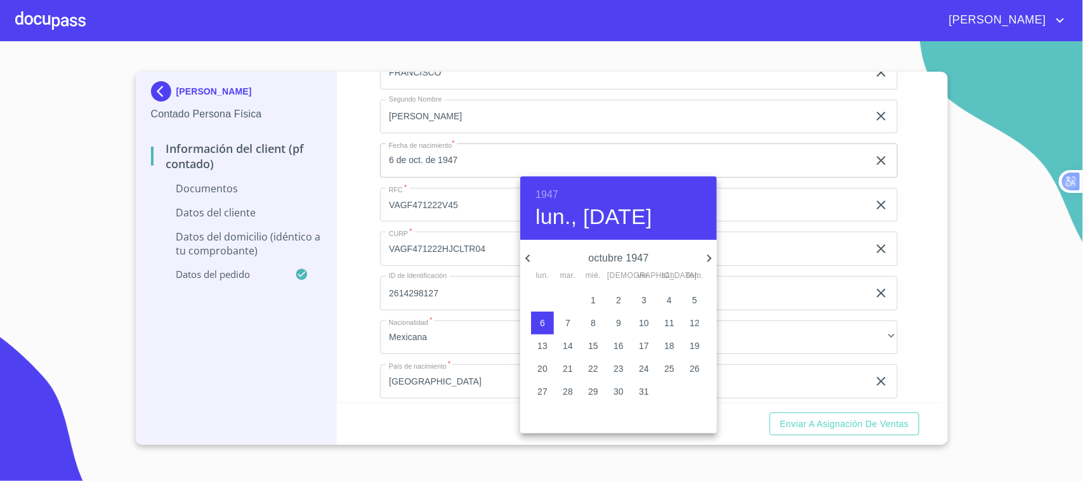
click at [711, 261] on icon "button" at bounding box center [708, 258] width 15 height 15
click at [710, 261] on icon "button" at bounding box center [708, 258] width 15 height 15
click at [543, 368] on p "22" at bounding box center [542, 368] width 10 height 13
type input "22 de dic. de 1947"
click at [362, 233] on div at bounding box center [541, 240] width 1083 height 481
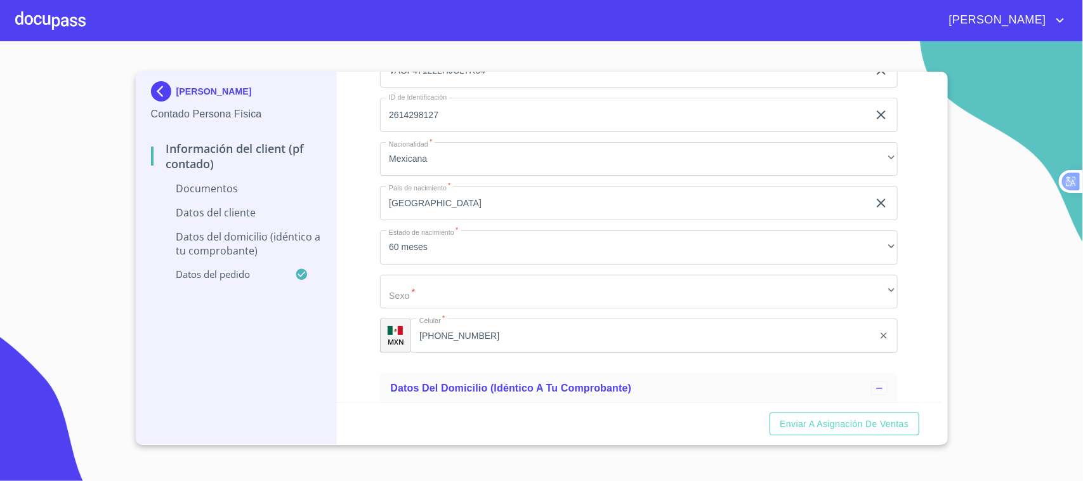
scroll to position [2445, 0]
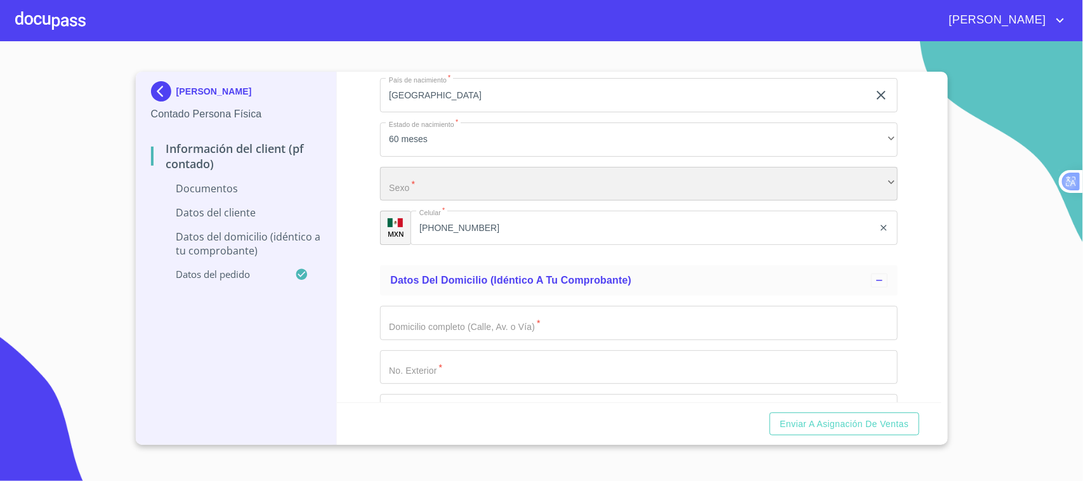
click at [457, 173] on div "​" at bounding box center [638, 184] width 517 height 34
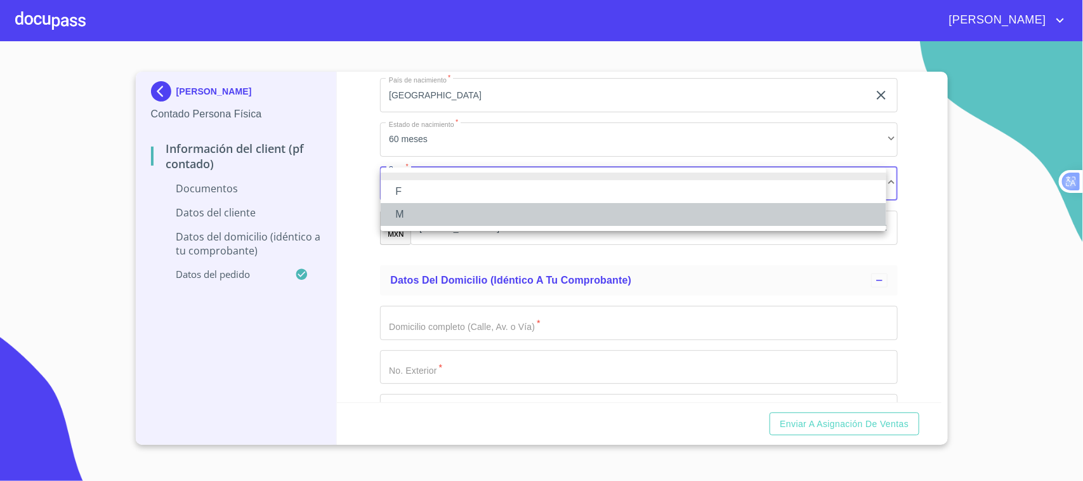
click at [423, 221] on li "M" at bounding box center [633, 214] width 505 height 23
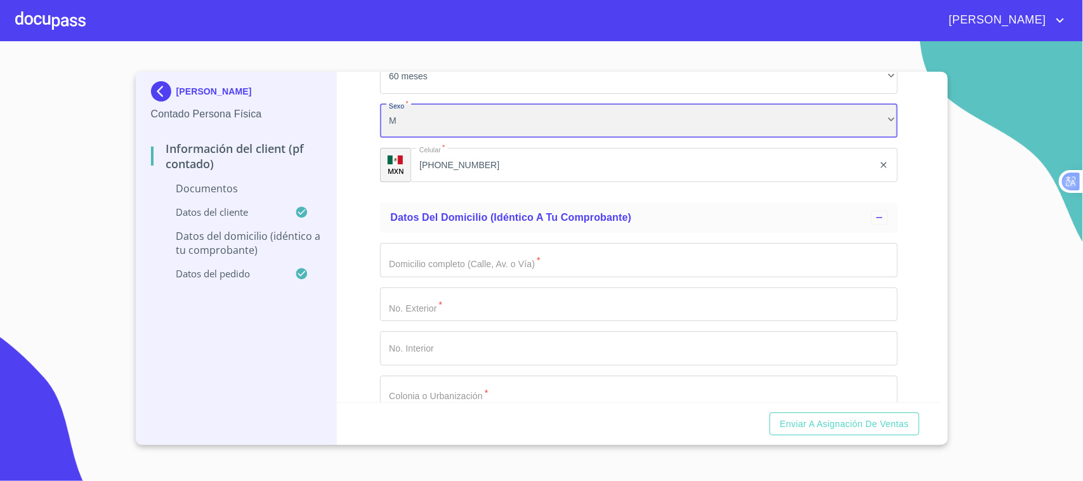
scroll to position [2579, 0]
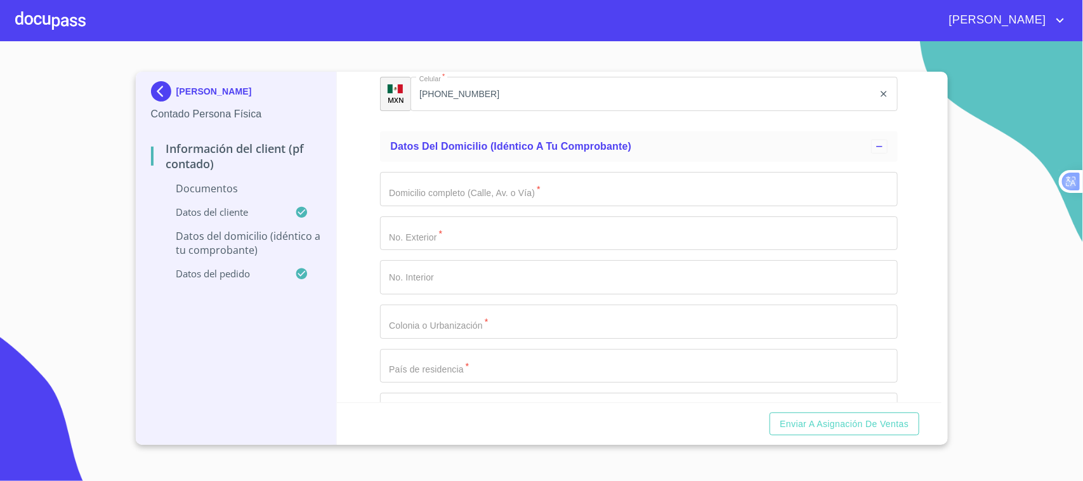
click at [544, 197] on input "Documento de identificación.   *" at bounding box center [638, 189] width 517 height 34
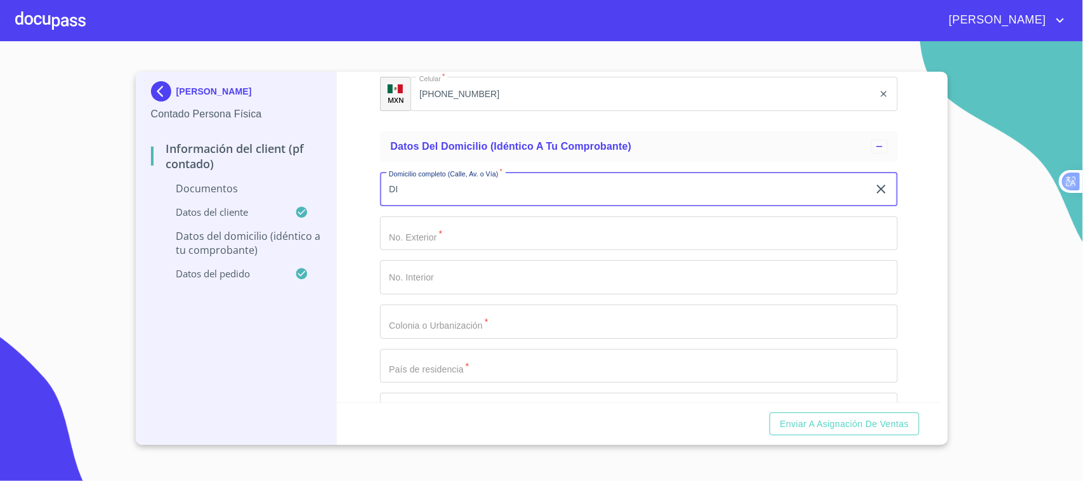
type input "D"
type input "HIDALGO"
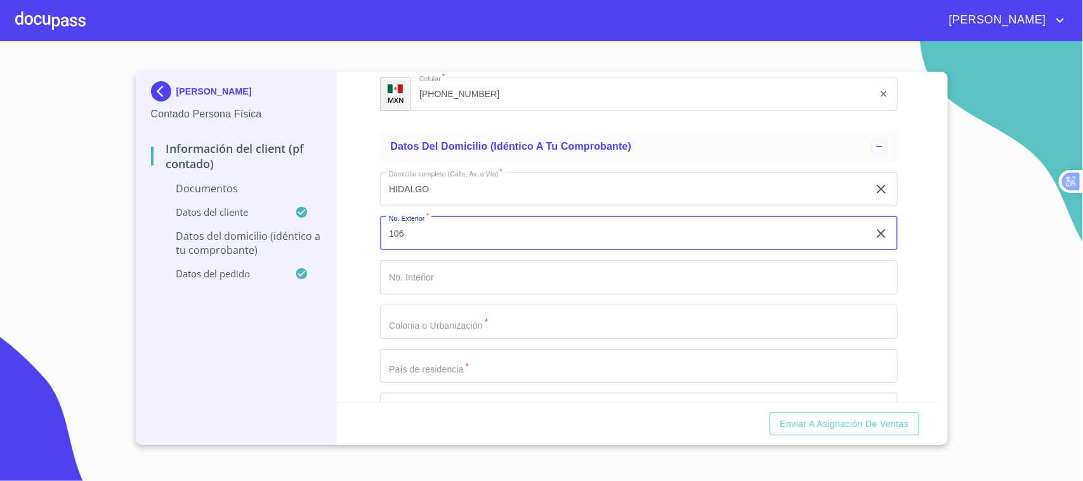
type input "106"
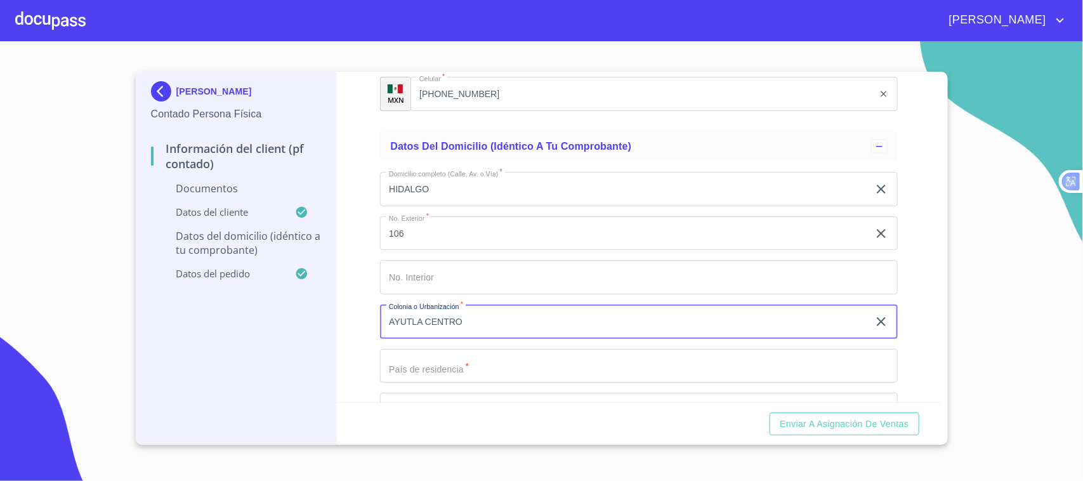
type input "AYUTLA CENTRO"
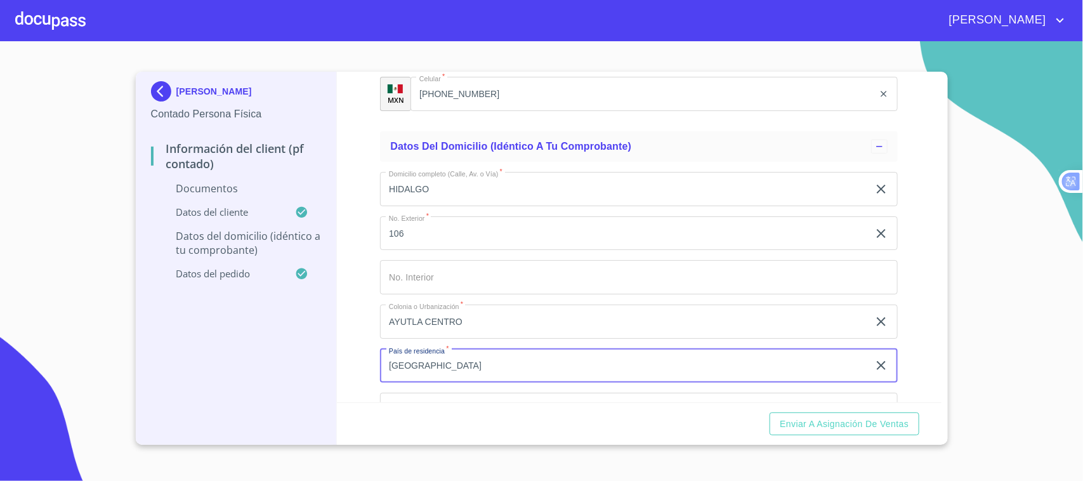
type input "[GEOGRAPHIC_DATA]"
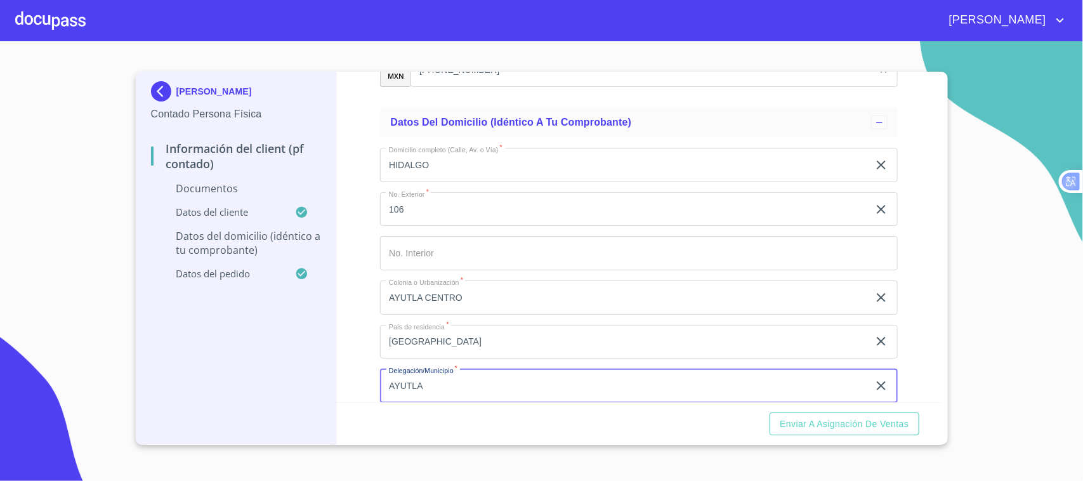
type input "AYUTLA"
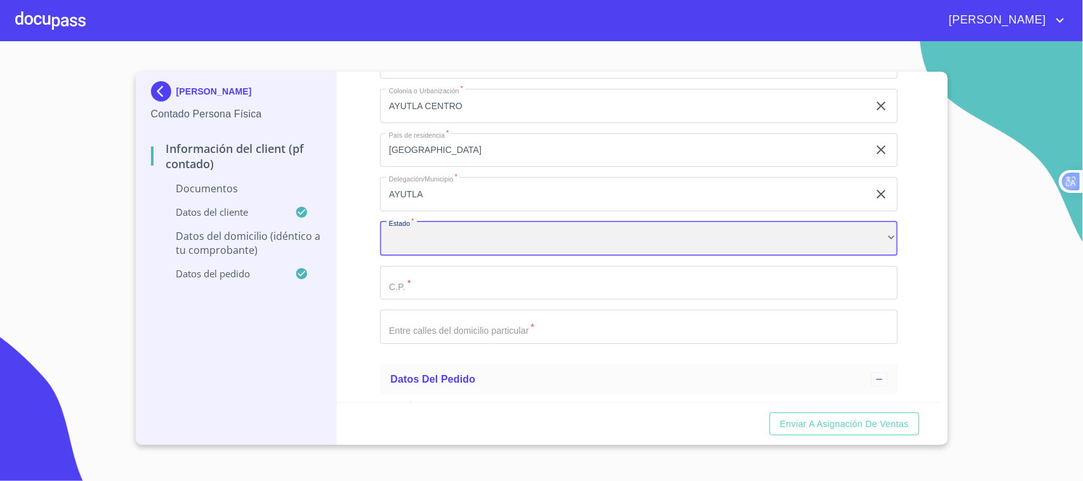
click at [452, 252] on div "​" at bounding box center [638, 238] width 517 height 34
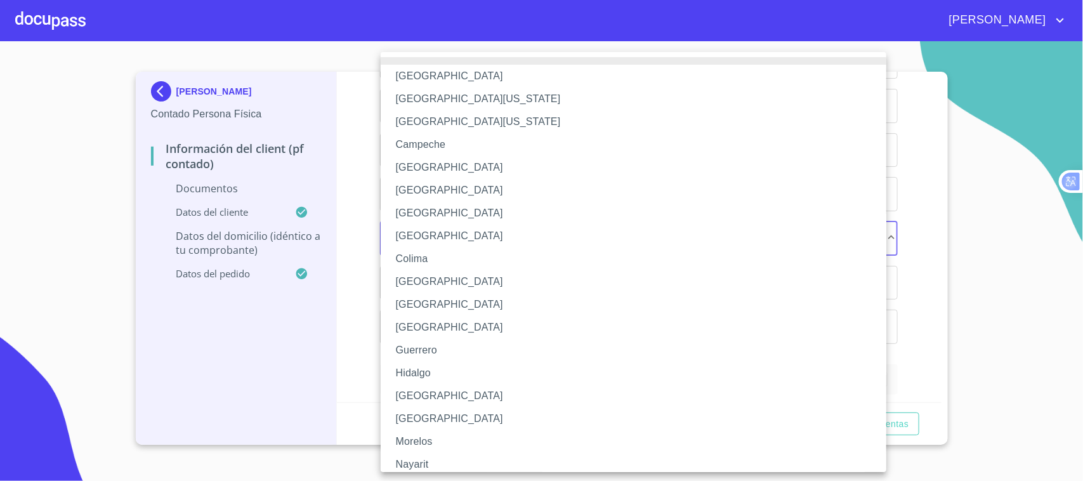
click at [438, 396] on li "[GEOGRAPHIC_DATA]" at bounding box center [639, 395] width 517 height 23
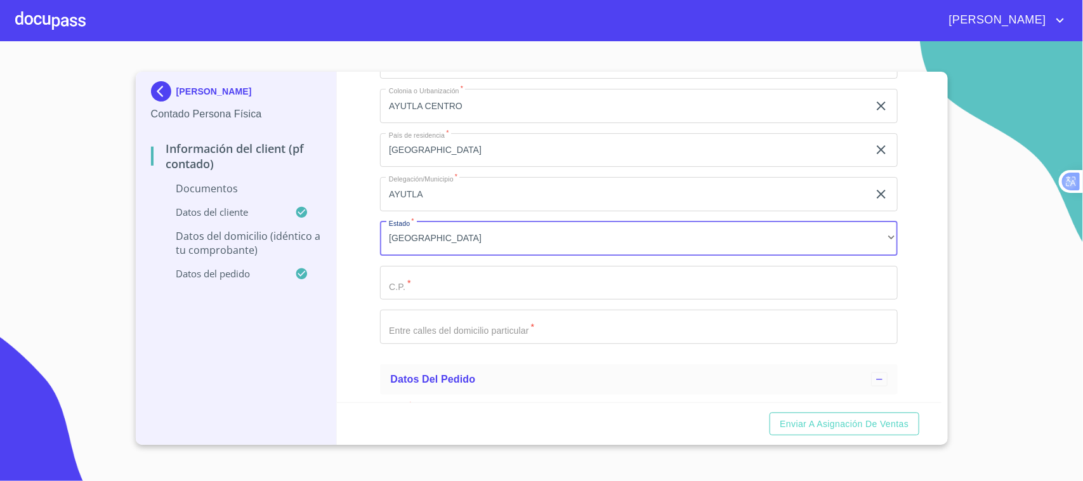
click at [445, 287] on input "Documento de identificación.   *" at bounding box center [638, 283] width 517 height 34
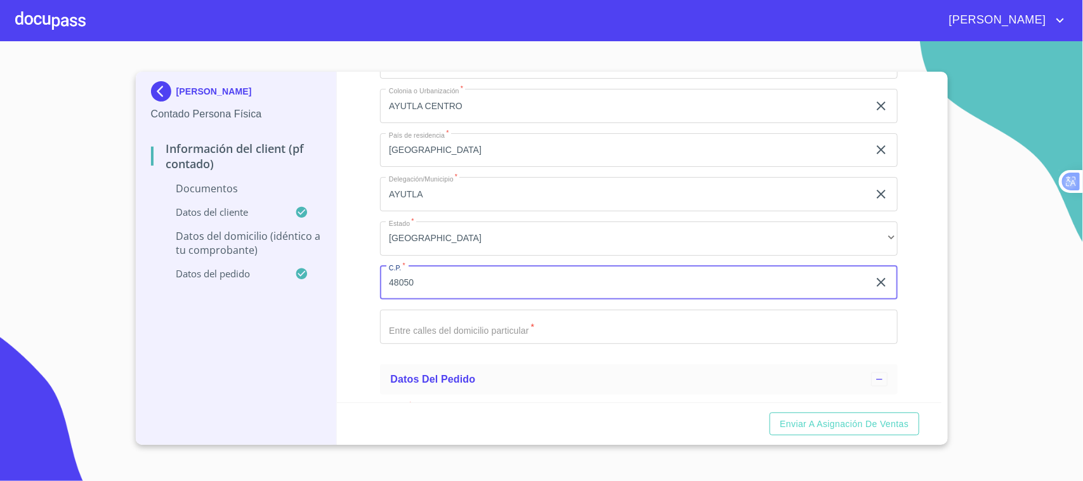
type input "48050"
click at [550, 336] on input "Documento de identificación.   *" at bounding box center [638, 326] width 517 height 34
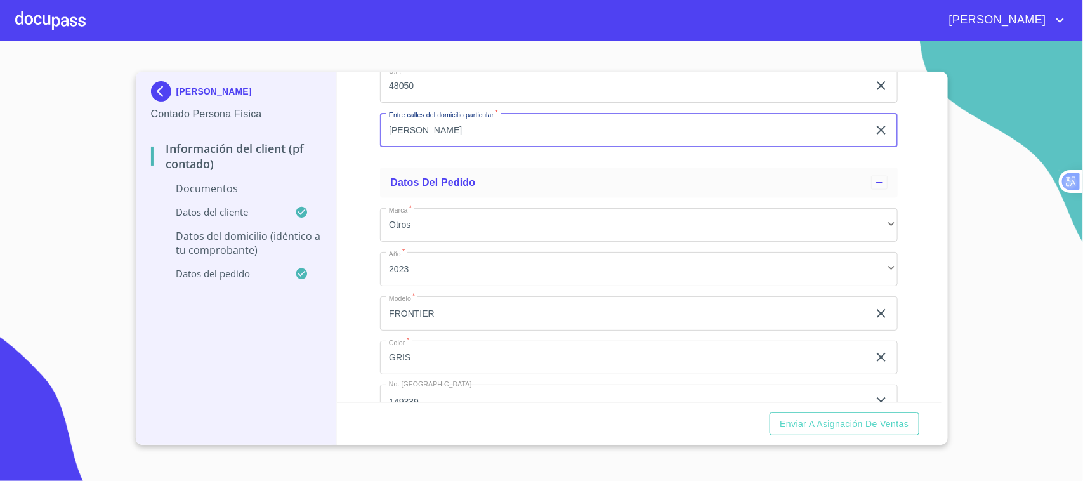
scroll to position [3066, 0]
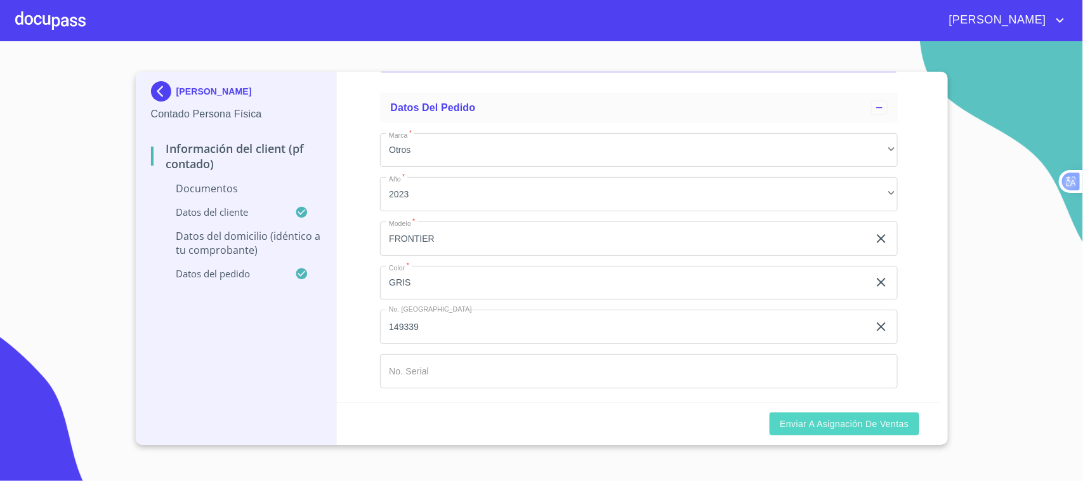
type input "[PERSON_NAME]"
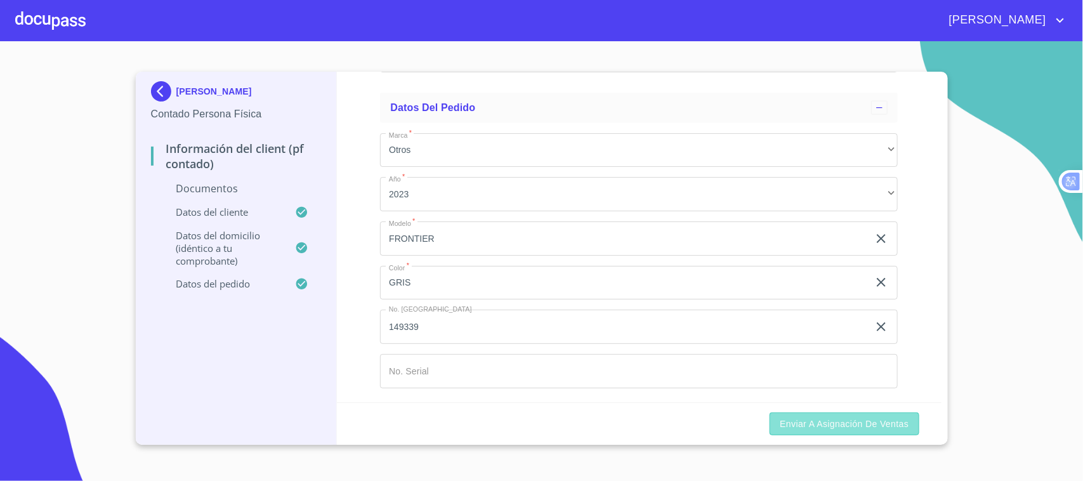
click at [854, 424] on span "Enviar a Asignación de Ventas" at bounding box center [843, 424] width 129 height 16
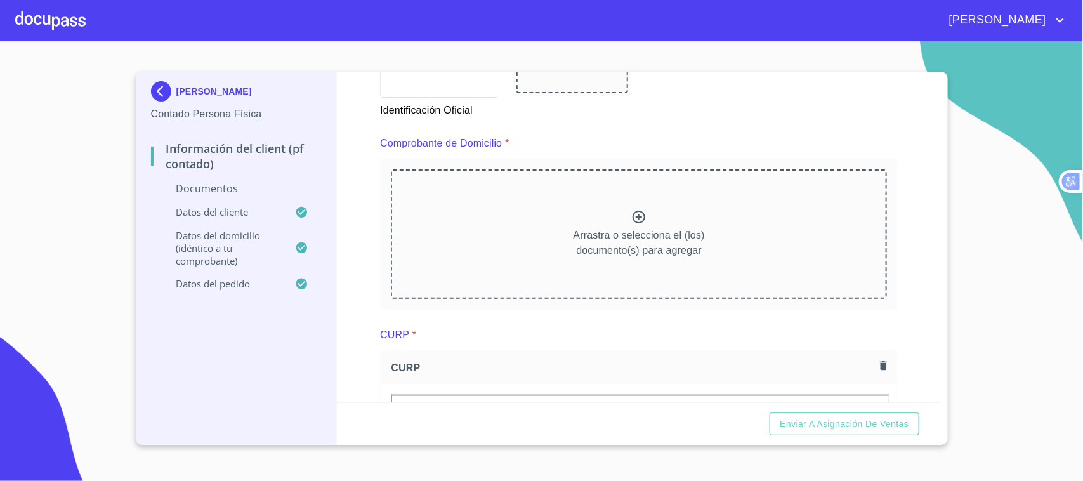
scroll to position [563, 0]
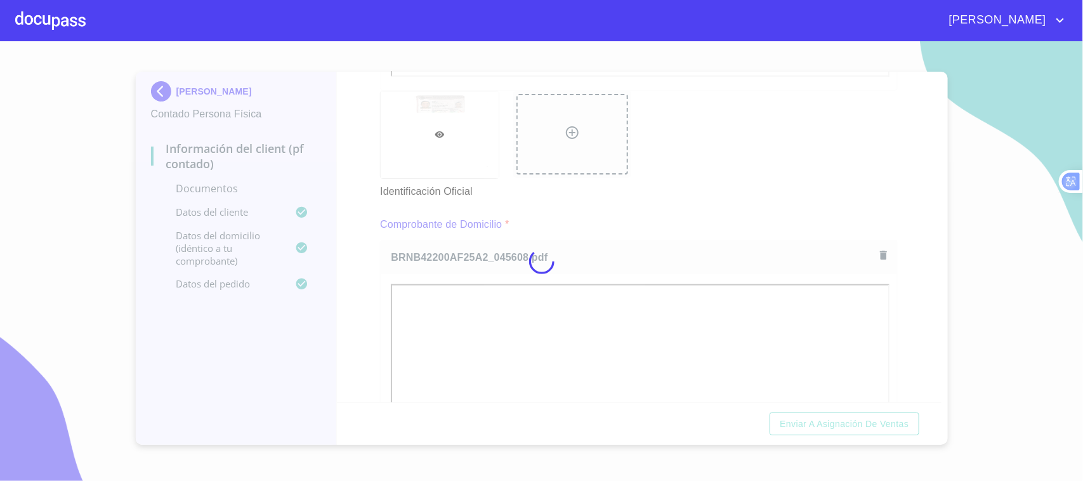
click at [654, 197] on div at bounding box center [541, 260] width 1083 height 439
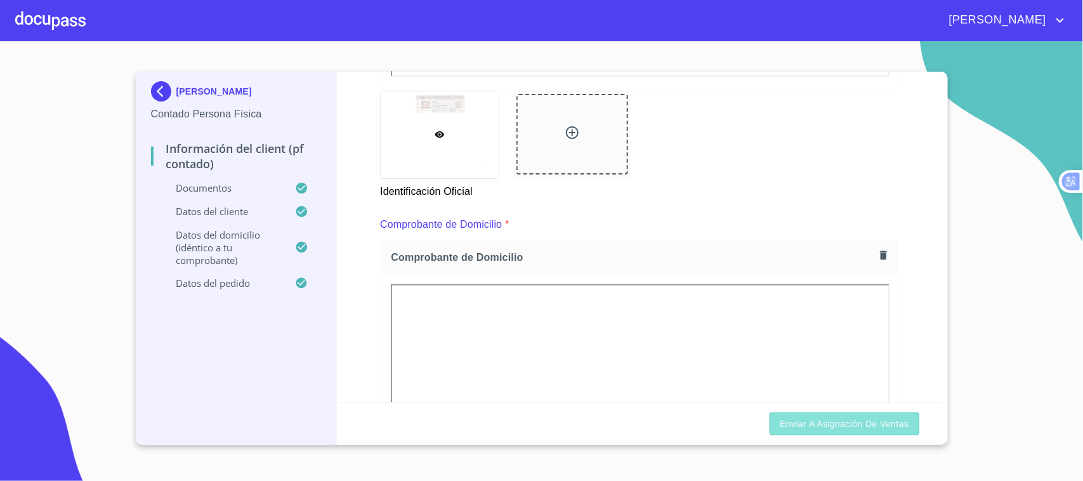
click at [882, 429] on span "Enviar a Asignación de Ventas" at bounding box center [843, 424] width 129 height 16
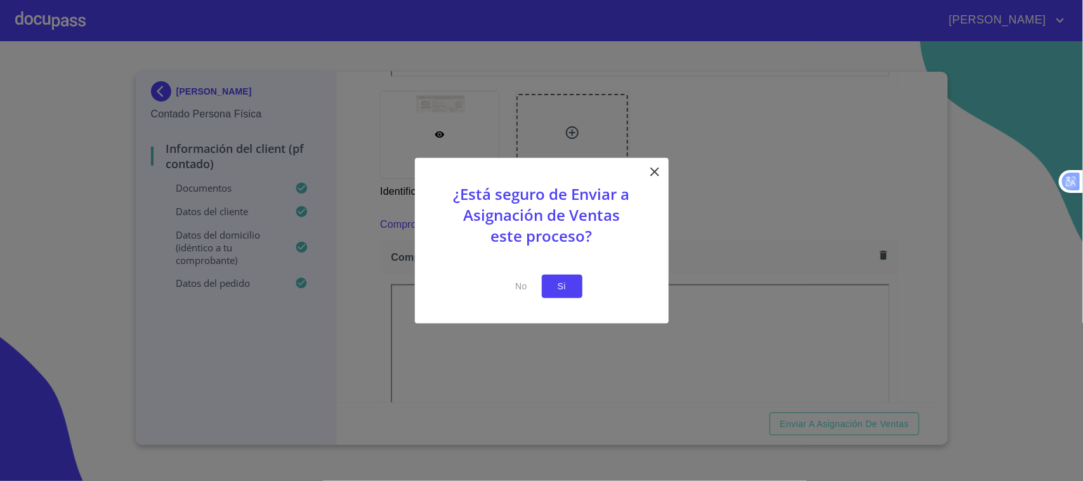
click at [568, 290] on span "Si" at bounding box center [562, 286] width 20 height 16
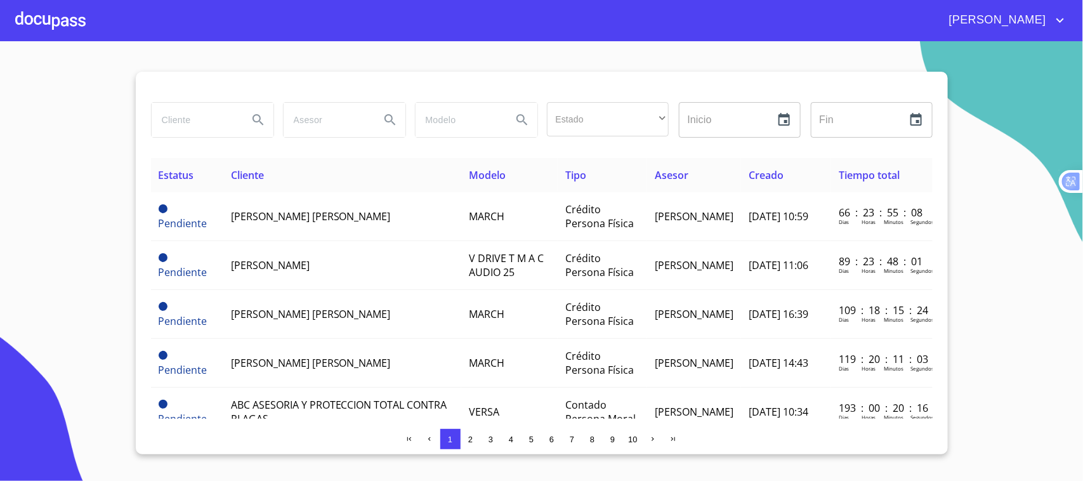
click at [54, 25] on div at bounding box center [50, 20] width 70 height 41
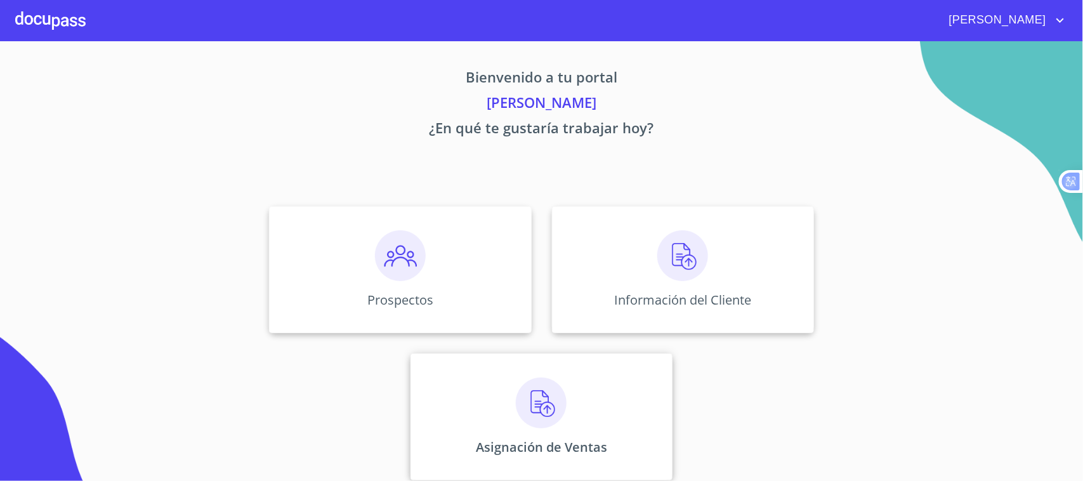
click at [557, 413] on img at bounding box center [541, 402] width 51 height 51
